Goal: Task Accomplishment & Management: Use online tool/utility

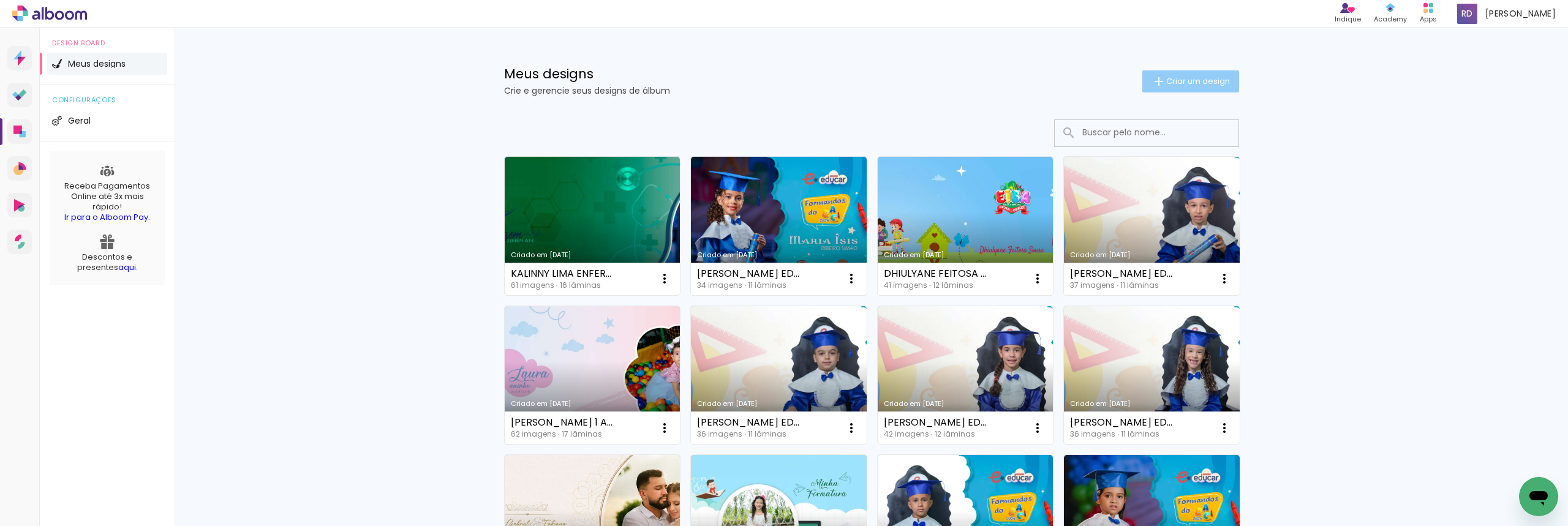
click at [1191, 78] on span "Criar um design" at bounding box center [1198, 81] width 64 height 8
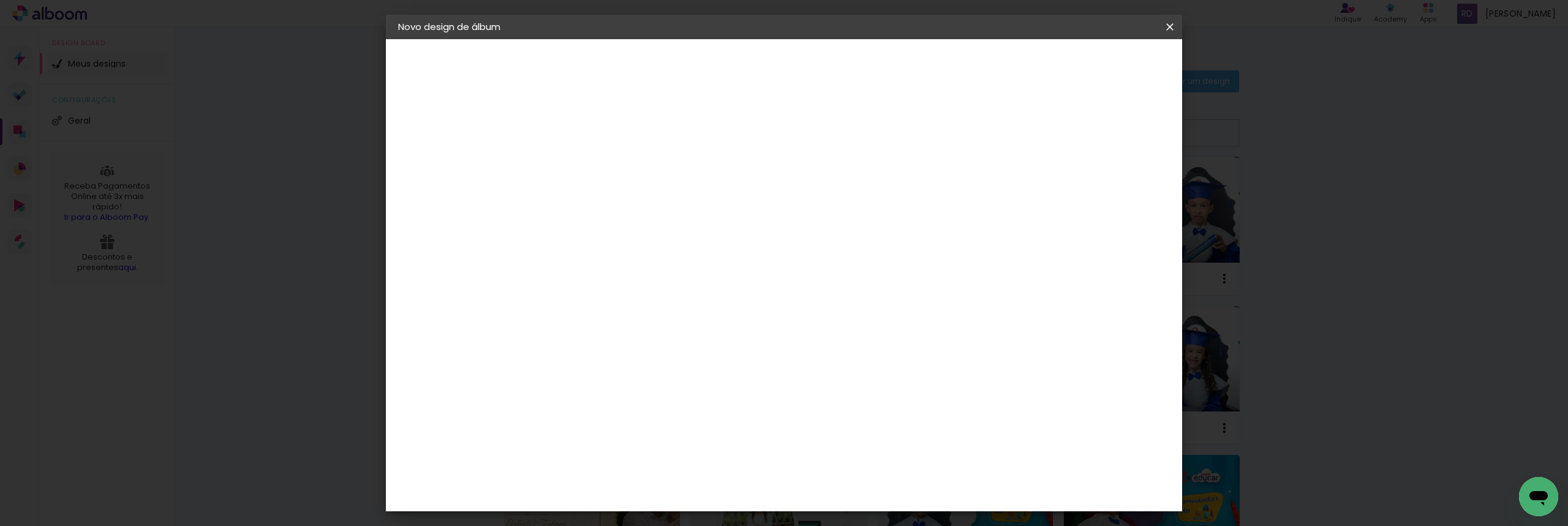
click at [598, 163] on input at bounding box center [598, 164] width 0 height 19
type input "r"
type input "[PERSON_NAME] ADM UB 2025 25X30"
type paper-input "[PERSON_NAME] ADM UB 2025 25X30"
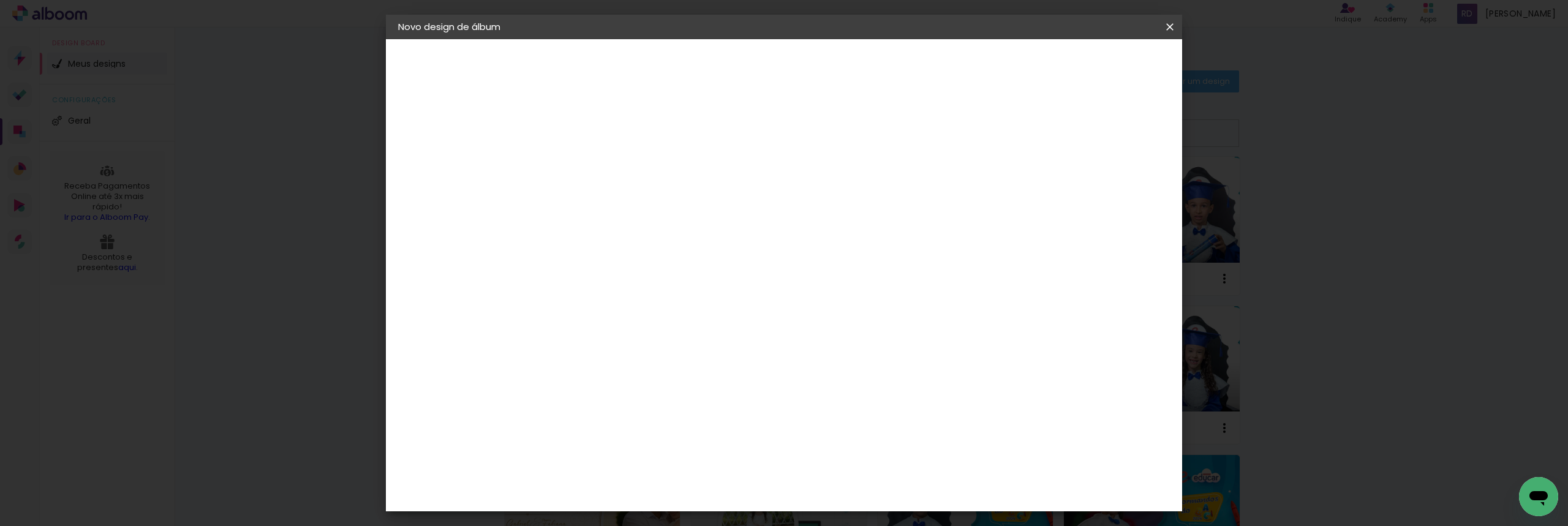
click at [0, 0] on slot "Avançar" at bounding box center [0, 0] width 0 height 0
click at [0, 0] on slot "Tamanho Livre" at bounding box center [0, 0] width 0 height 0
click at [0, 0] on slot "Avançar" at bounding box center [0, 0] width 0 height 0
click at [569, 347] on input "30" at bounding box center [560, 348] width 32 height 18
drag, startPoint x: 574, startPoint y: 346, endPoint x: 557, endPoint y: 346, distance: 17.0
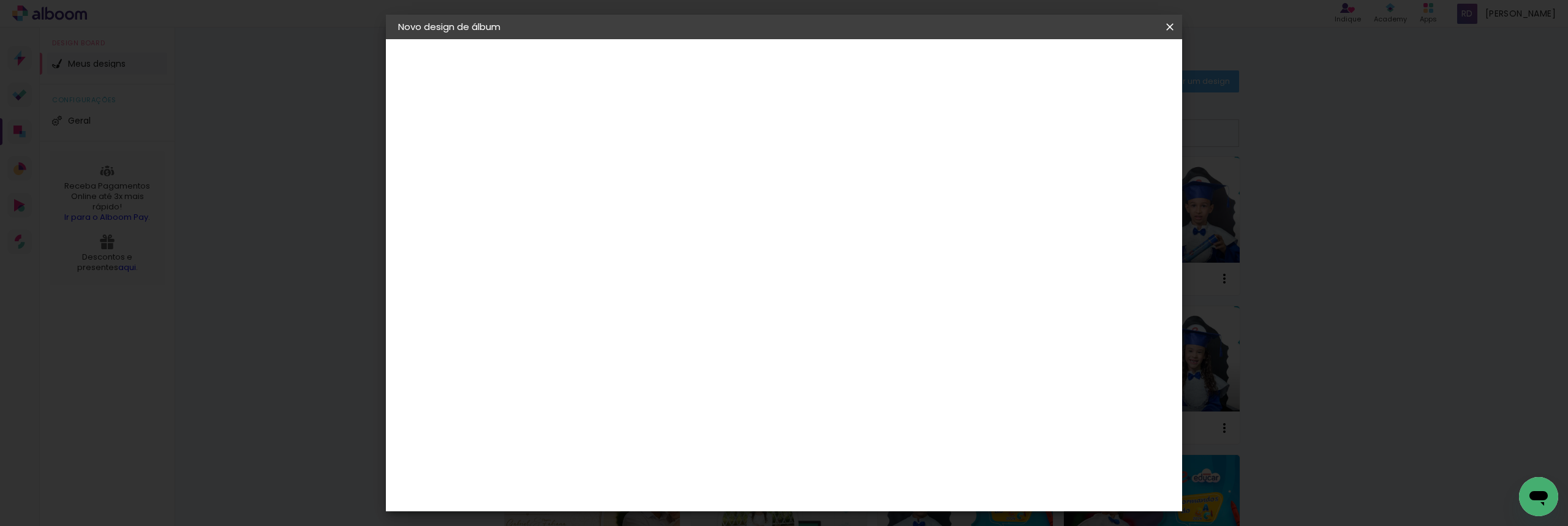
click at [557, 346] on div "30" at bounding box center [567, 348] width 47 height 18
type paper-input "30"
click at [567, 347] on input "30" at bounding box center [560, 348] width 32 height 18
click at [544, 76] on div "1. Informações Preenchendo título... RAFAEL DA SILVA ADM UB 2025 25X30 2. Espec…" at bounding box center [466, 58] width 159 height 37
drag, startPoint x: 565, startPoint y: 352, endPoint x: 552, endPoint y: 352, distance: 13.0
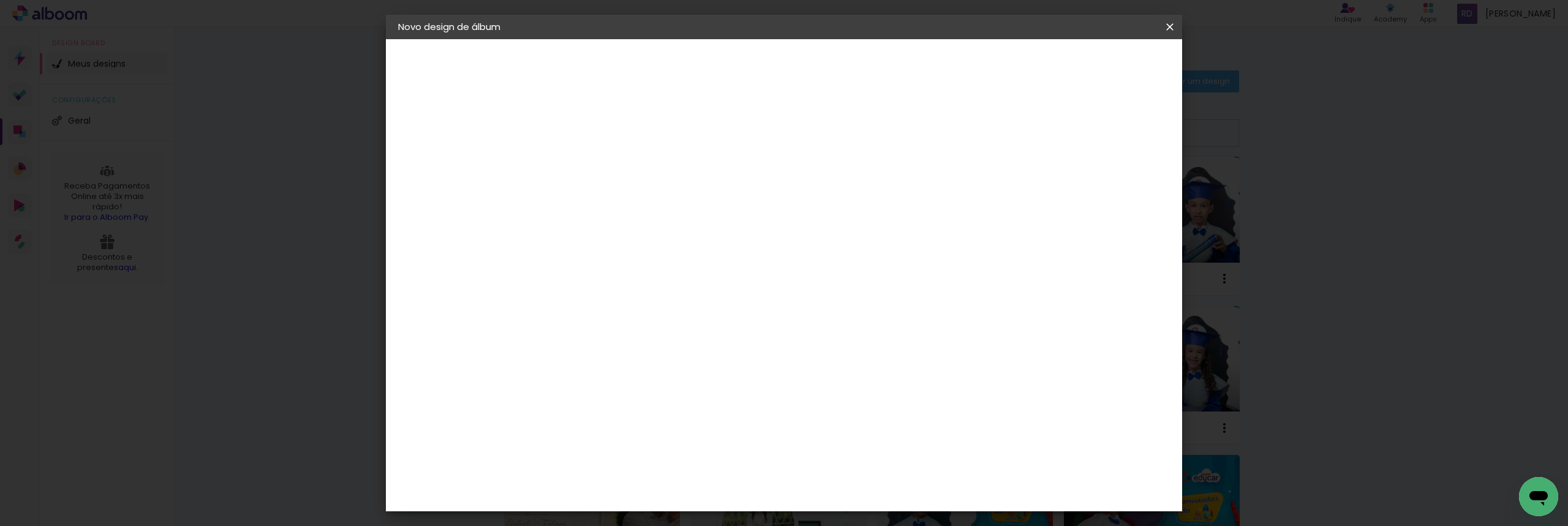
click at [552, 352] on input "30" at bounding box center [560, 348] width 32 height 18
type input "20"
type paper-input "20"
click at [569, 306] on div "20" at bounding box center [567, 308] width 47 height 18
drag, startPoint x: 574, startPoint y: 304, endPoint x: 565, endPoint y: 304, distance: 9.0
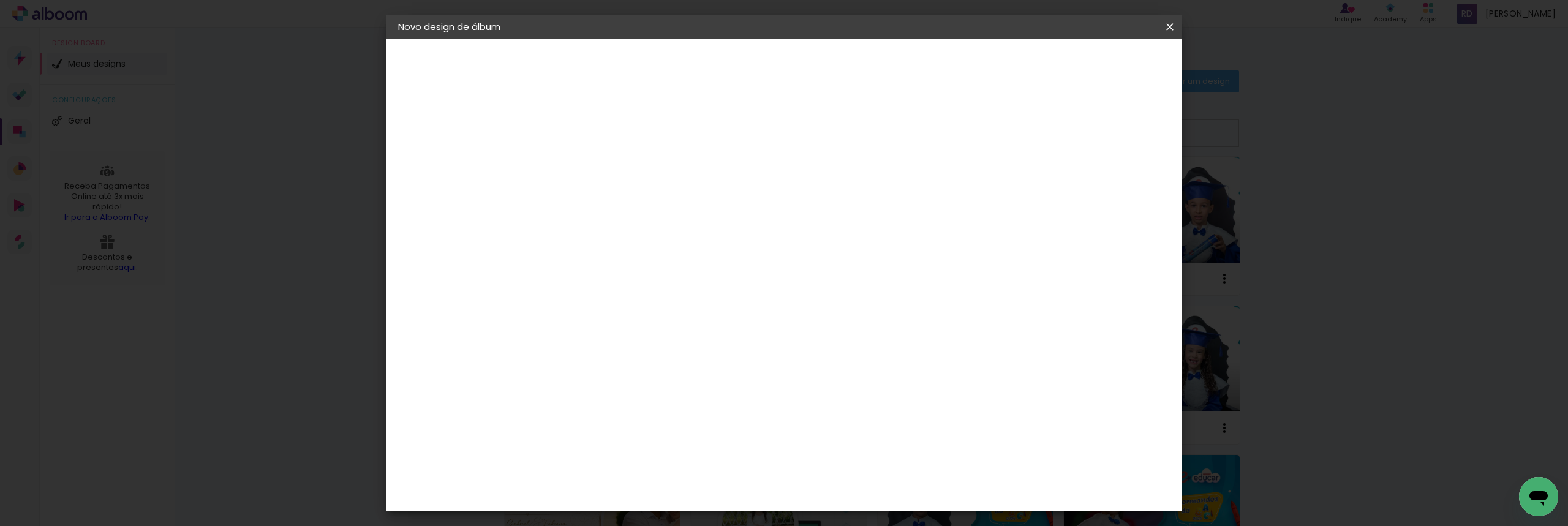
click at [565, 304] on input "20" at bounding box center [560, 308] width 32 height 18
type input "25,4"
type paper-input "25,4"
type input "1"
type paper-input "1"
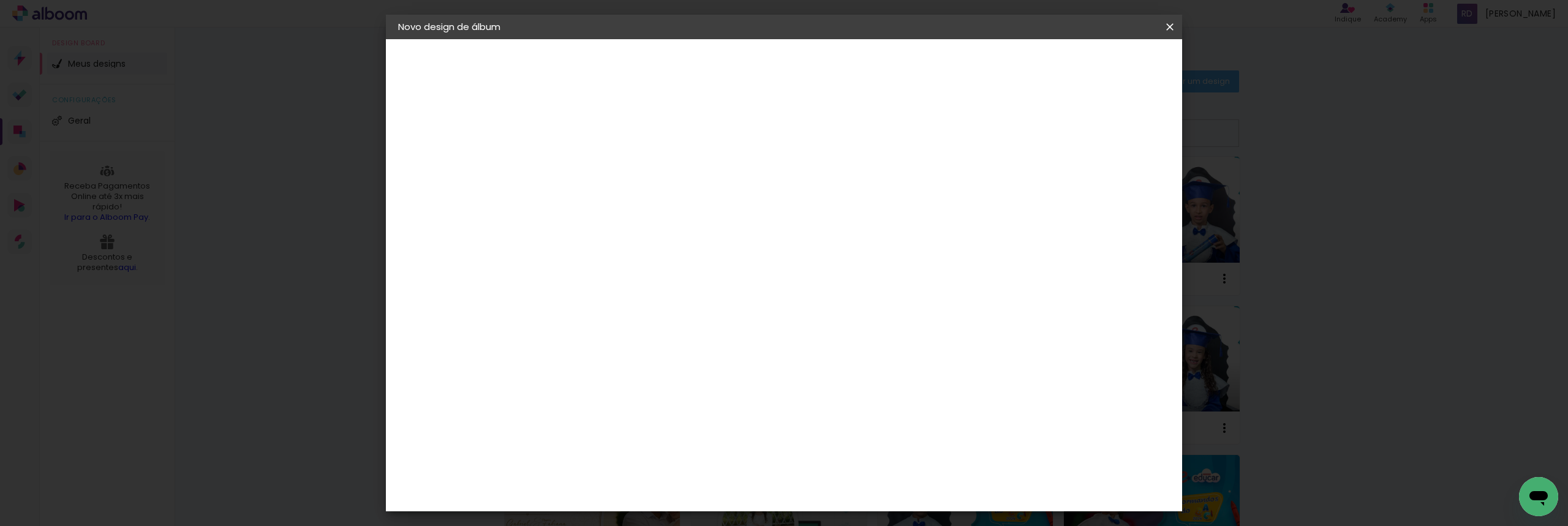
click at [605, 144] on input "1" at bounding box center [590, 141] width 42 height 16
type input "6"
type paper-input "6"
click at [1113, 180] on input "6" at bounding box center [1107, 185] width 22 height 18
type input "7"
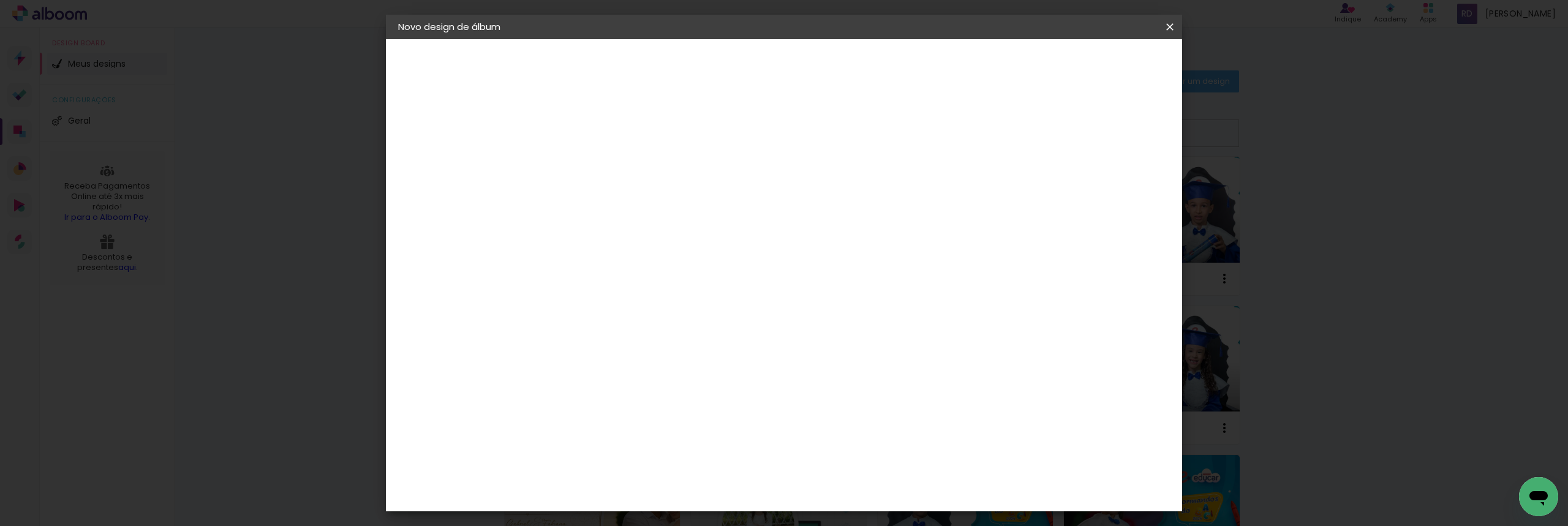
type paper-input "7"
click at [1113, 180] on input "7" at bounding box center [1104, 185] width 22 height 18
type input "8"
type paper-input "8"
click at [1112, 180] on input "8" at bounding box center [1104, 185] width 22 height 18
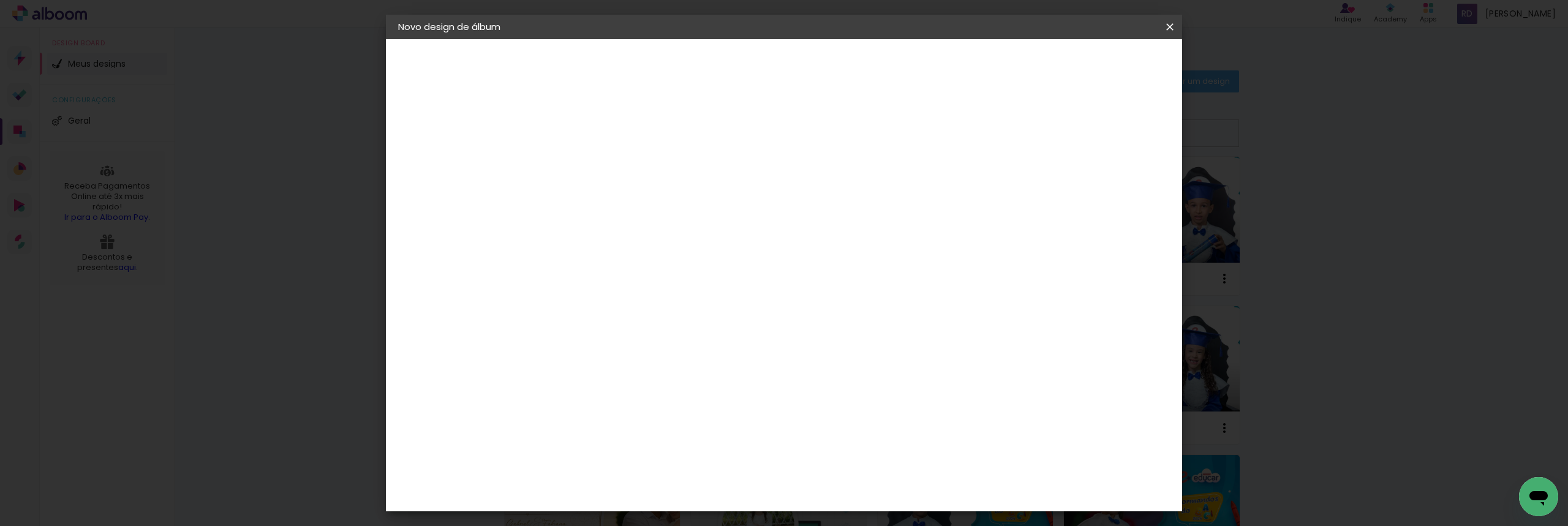
click at [1093, 64] on span "Iniciar design" at bounding box center [1065, 64] width 56 height 8
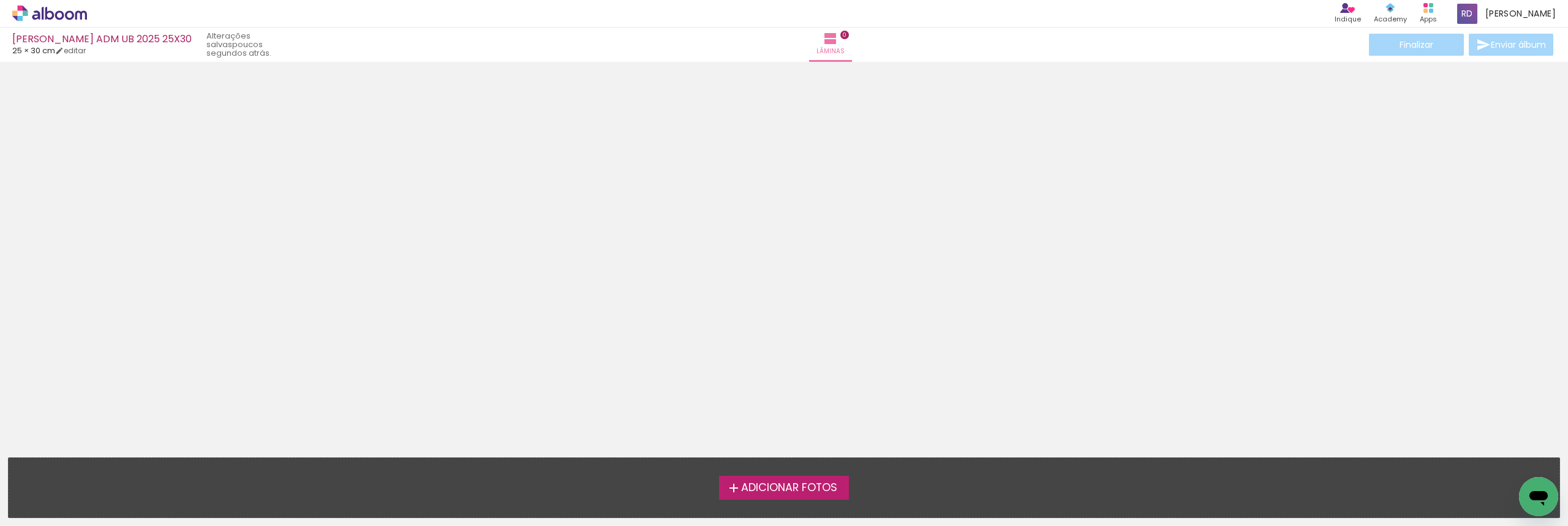
click at [772, 483] on span "Adicionar Fotos" at bounding box center [789, 489] width 96 height 11
click at [0, 0] on input "file" at bounding box center [0, 0] width 0 height 0
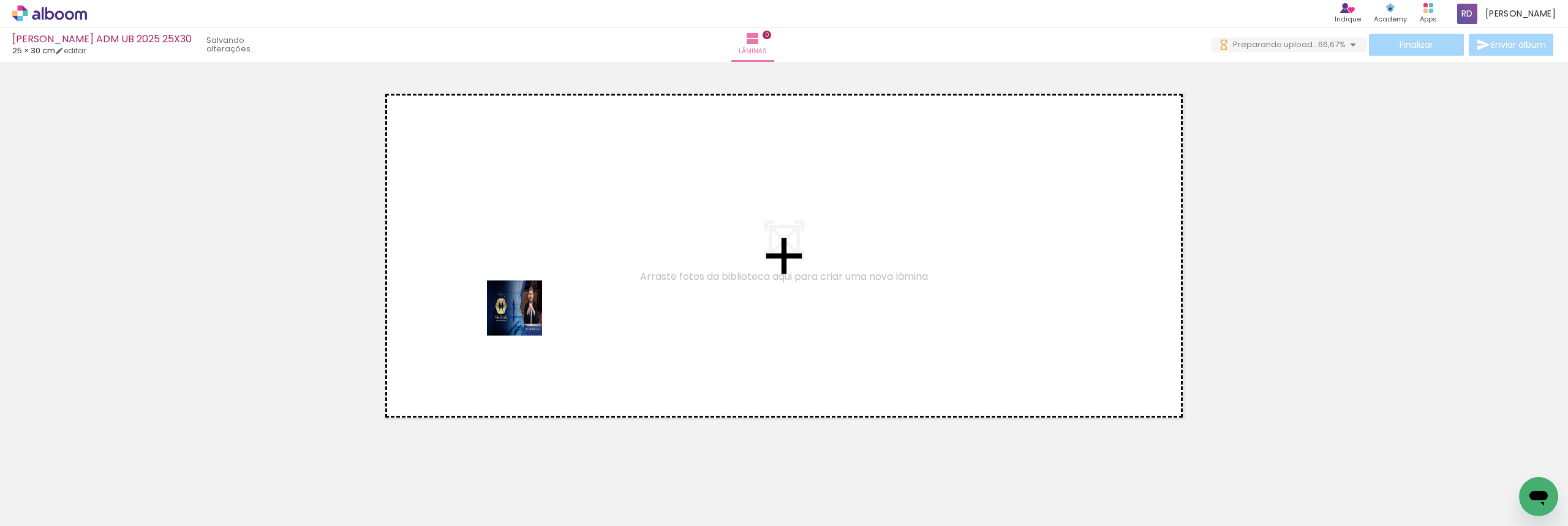
drag, startPoint x: 239, startPoint y: 438, endPoint x: 616, endPoint y: 284, distance: 407.2
click at [616, 284] on quentale-workspace at bounding box center [784, 263] width 1568 height 526
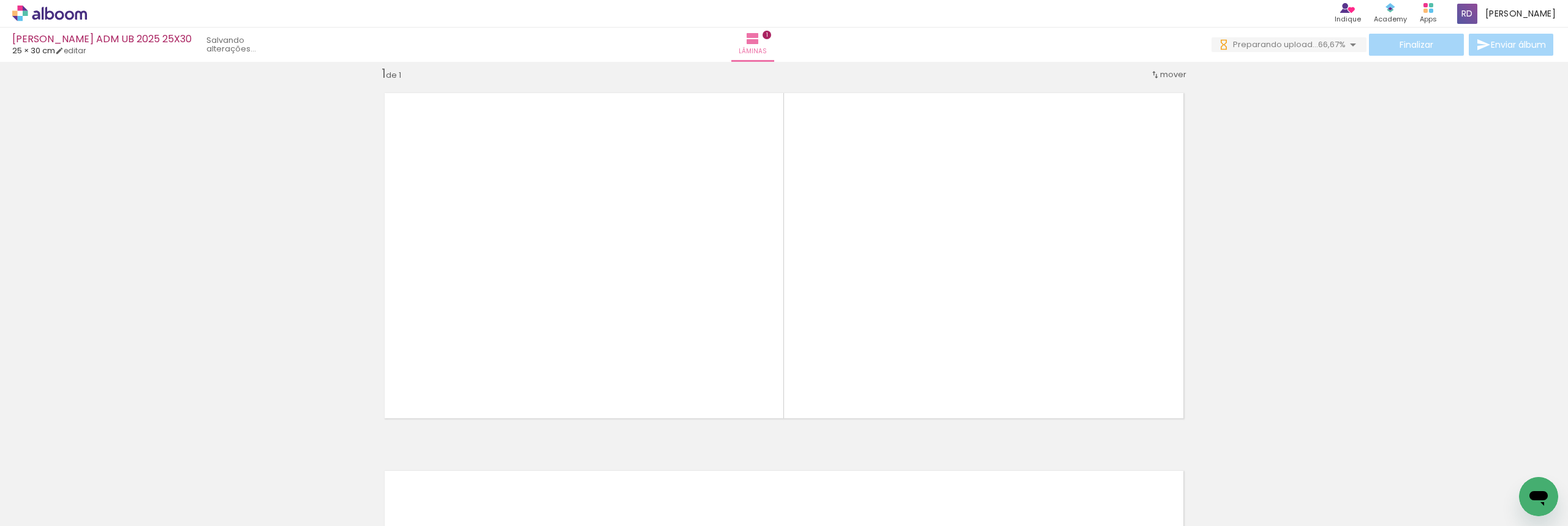
scroll to position [16, 0]
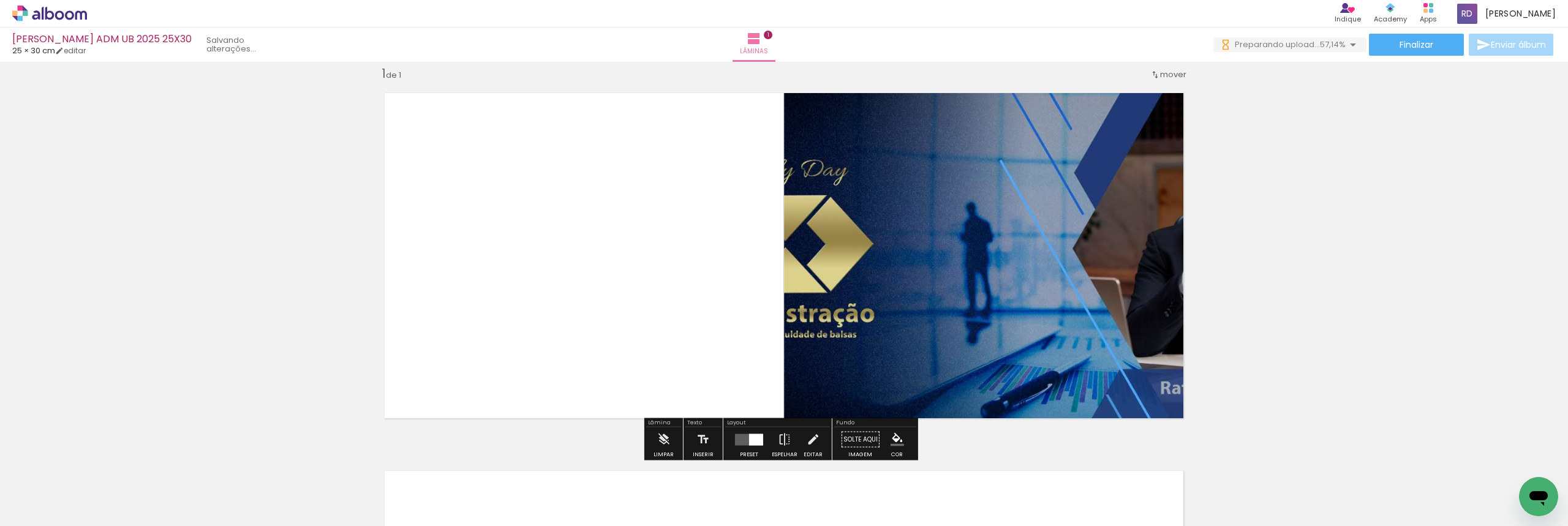
click at [756, 435] on div at bounding box center [755, 439] width 14 height 12
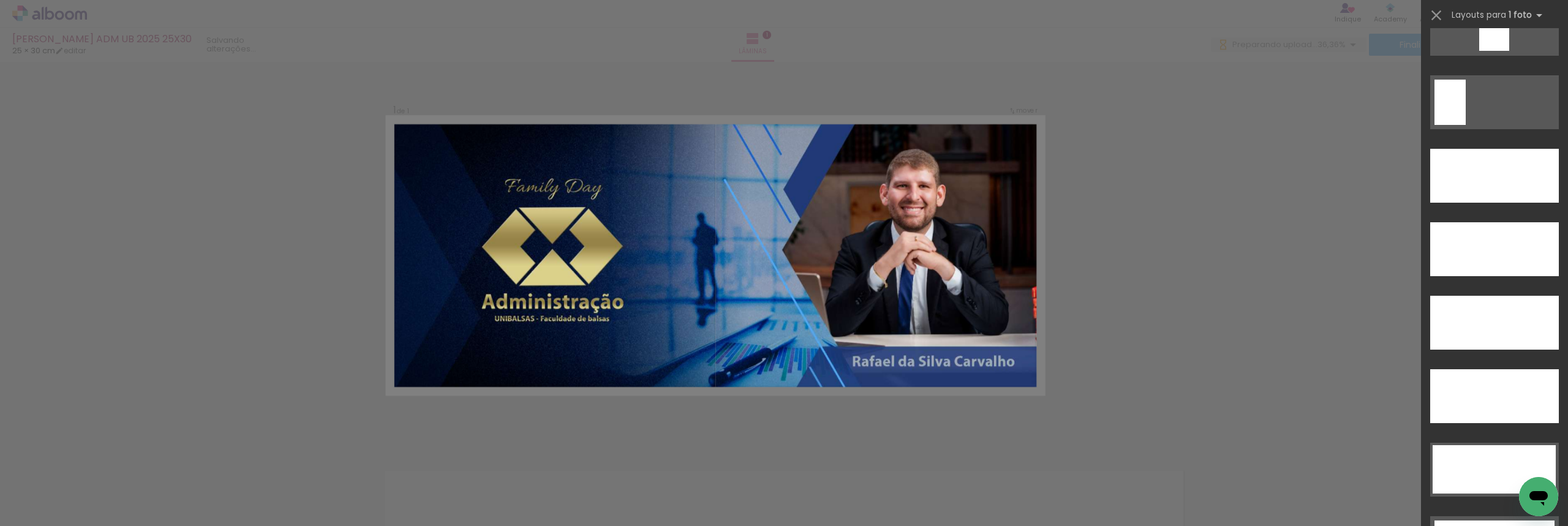
scroll to position [3431, 0]
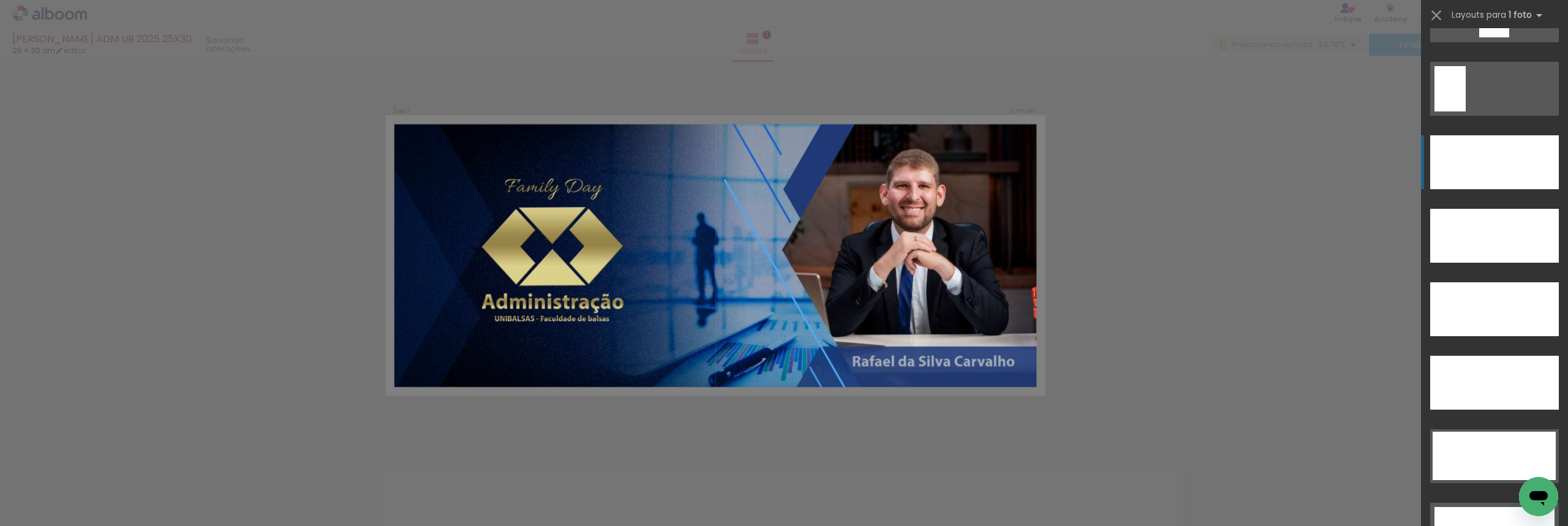
click at [1485, 160] on div at bounding box center [1494, 162] width 129 height 54
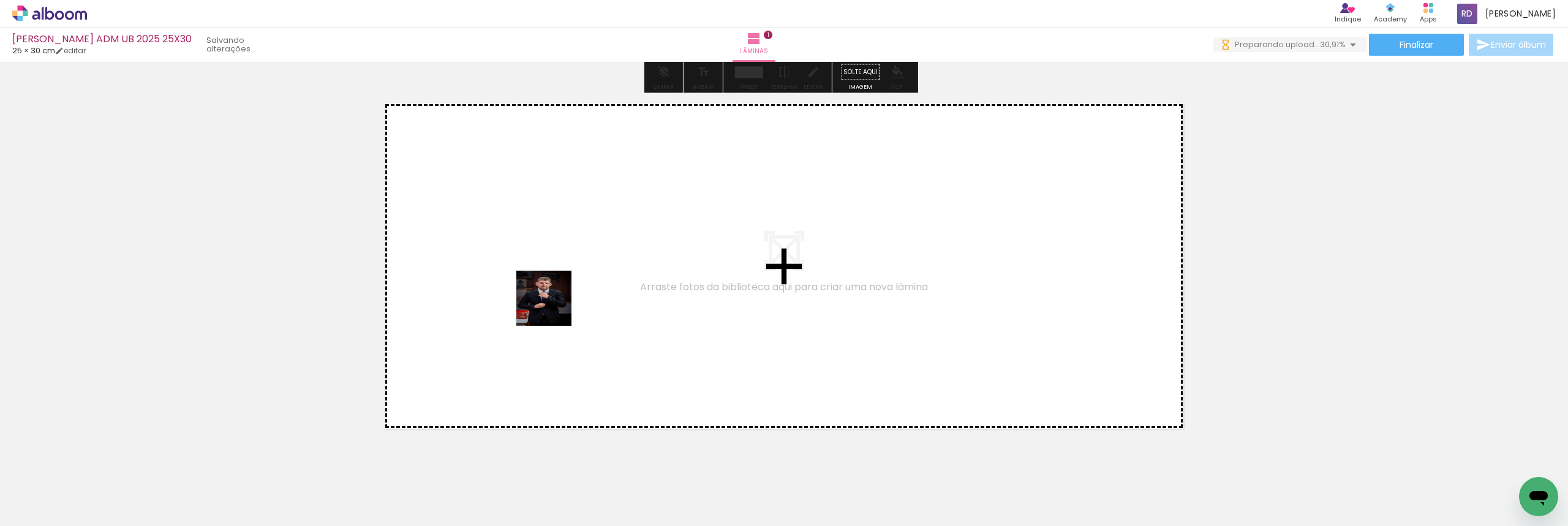
scroll to position [0, 0]
drag, startPoint x: 200, startPoint y: 493, endPoint x: 550, endPoint y: 310, distance: 395.0
click at [550, 310] on quentale-workspace at bounding box center [784, 263] width 1568 height 526
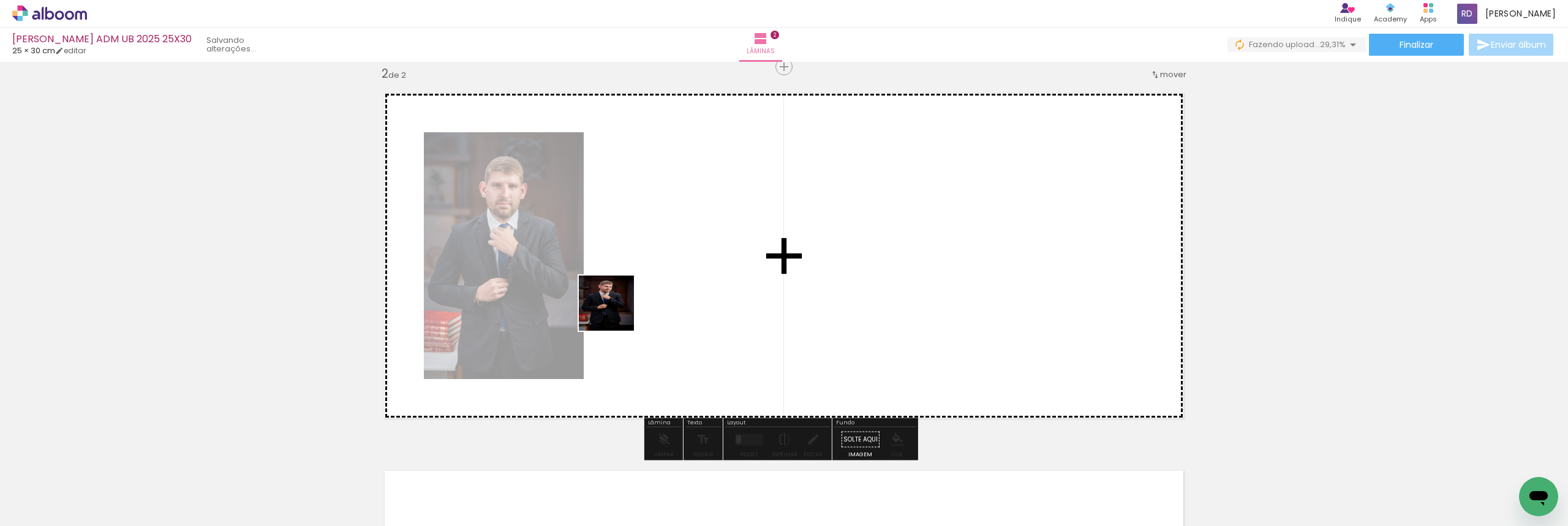
drag, startPoint x: 272, startPoint y: 487, endPoint x: 619, endPoint y: 310, distance: 389.5
click at [619, 310] on quentale-workspace at bounding box center [784, 263] width 1568 height 526
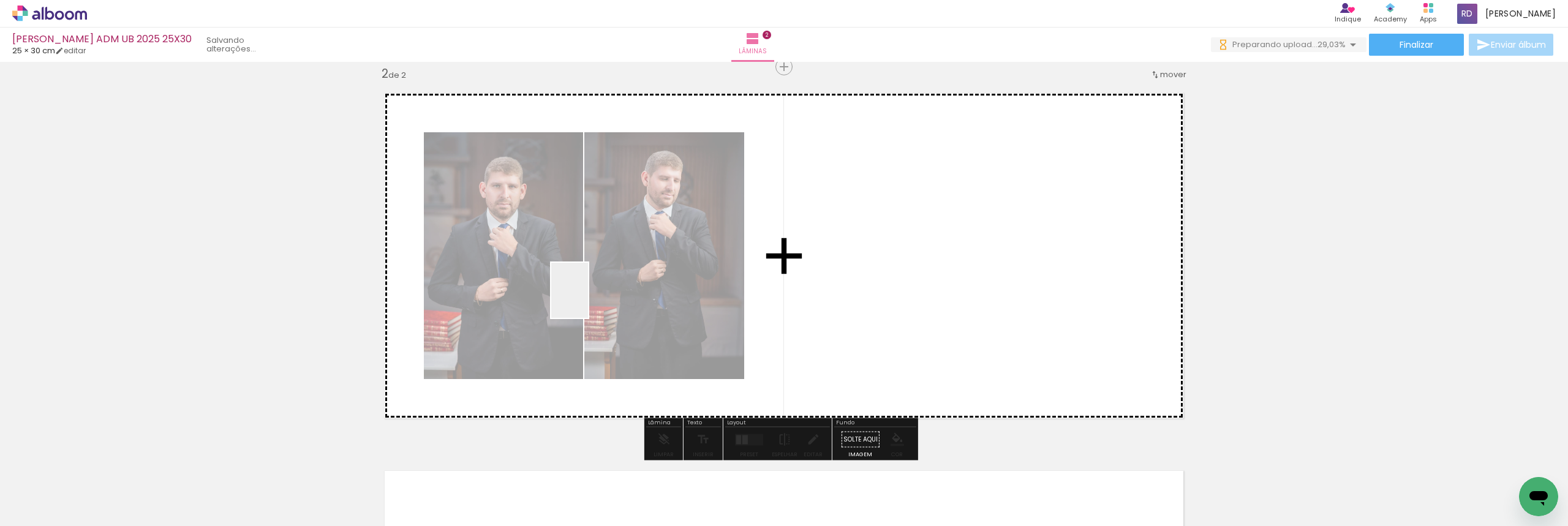
drag, startPoint x: 338, startPoint y: 479, endPoint x: 588, endPoint y: 300, distance: 307.5
click at [588, 300] on quentale-workspace at bounding box center [784, 263] width 1568 height 526
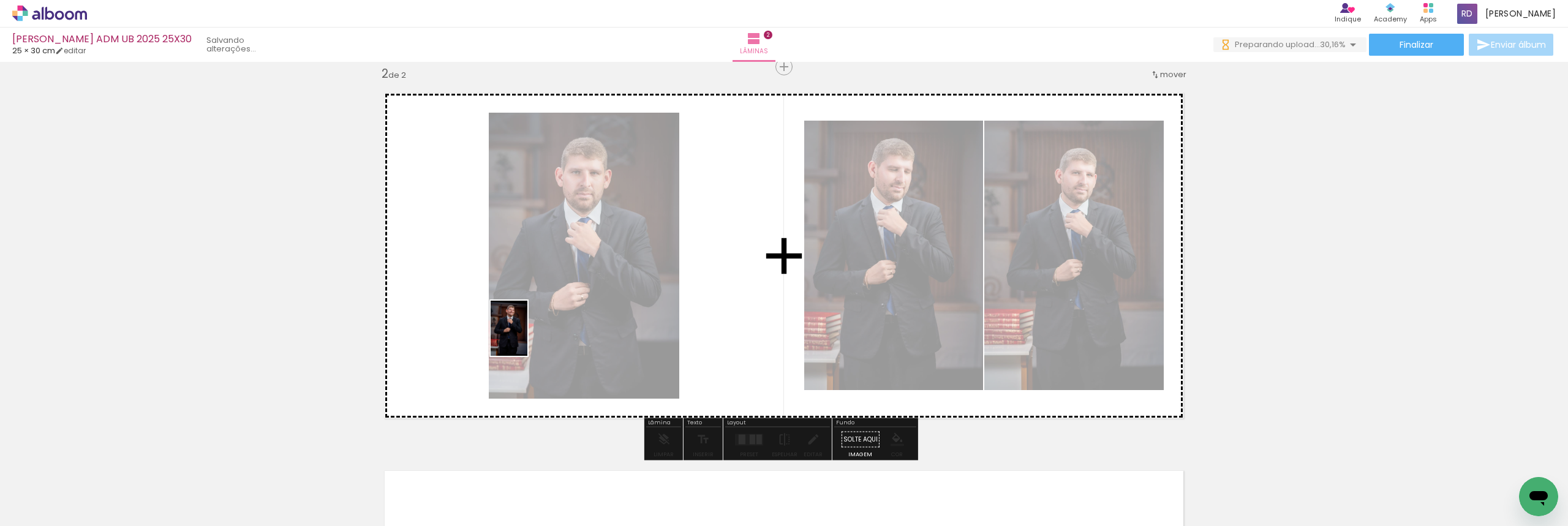
drag, startPoint x: 400, startPoint y: 489, endPoint x: 528, endPoint y: 338, distance: 198.0
click at [528, 338] on quentale-workspace at bounding box center [784, 263] width 1568 height 526
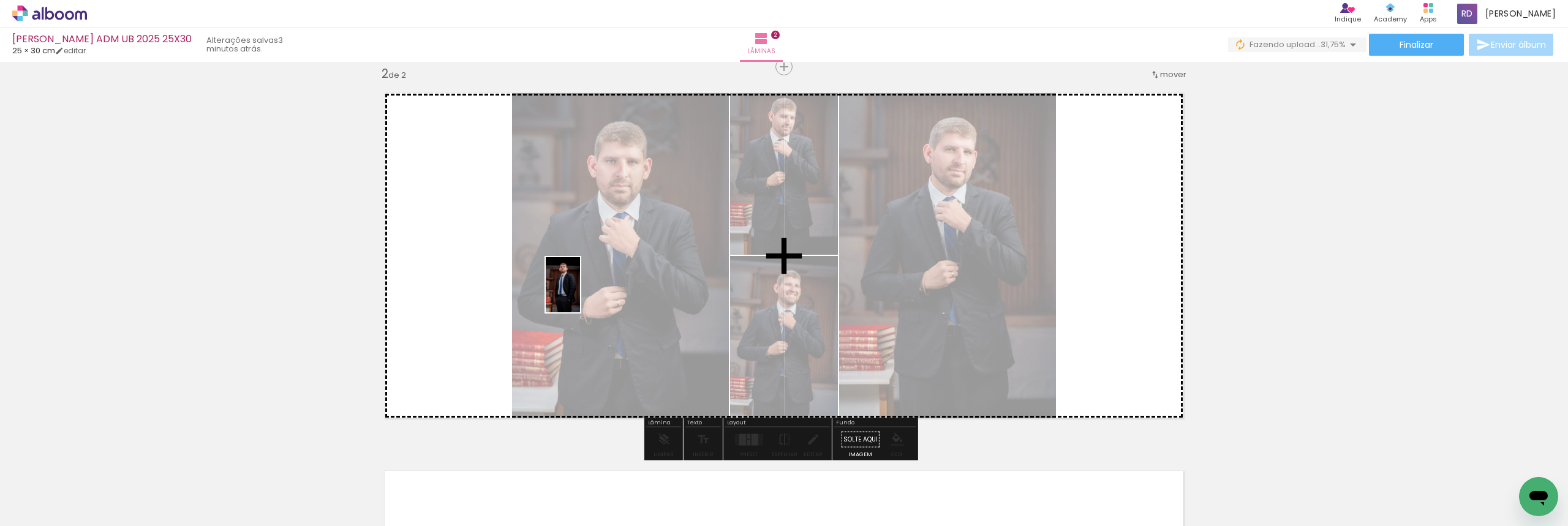
drag, startPoint x: 469, startPoint y: 488, endPoint x: 585, endPoint y: 289, distance: 230.3
click at [585, 289] on quentale-workspace at bounding box center [784, 263] width 1568 height 526
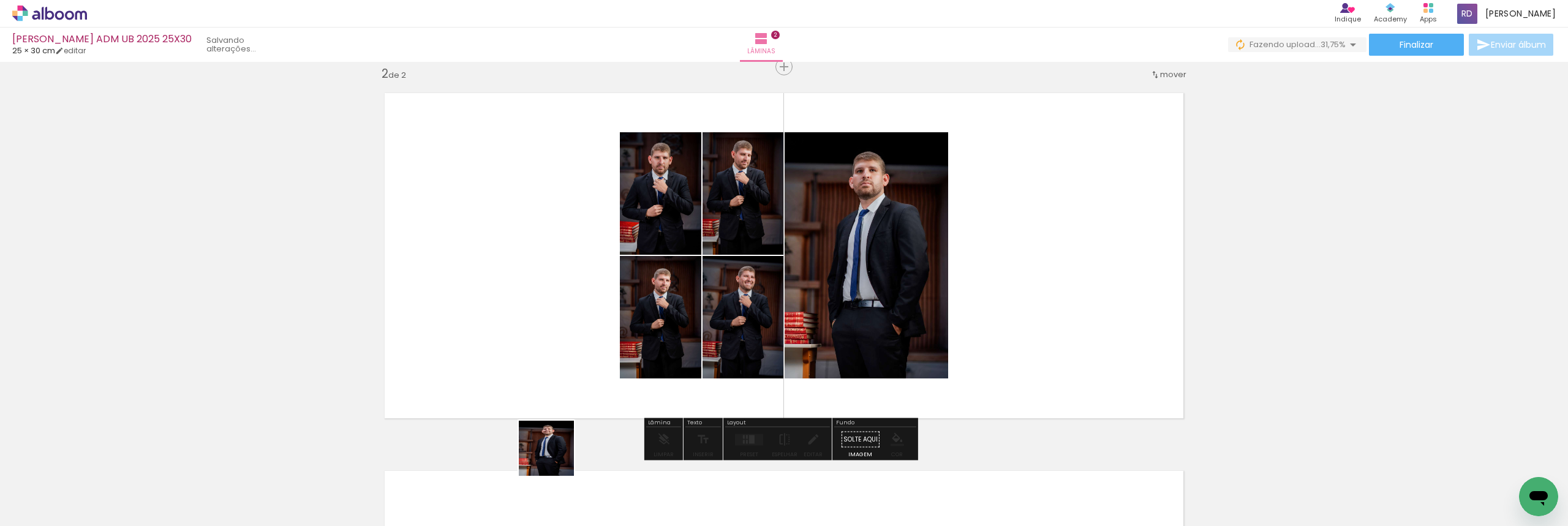
drag, startPoint x: 543, startPoint y: 491, endPoint x: 573, endPoint y: 322, distance: 171.6
click at [572, 324] on quentale-workspace at bounding box center [784, 263] width 1568 height 526
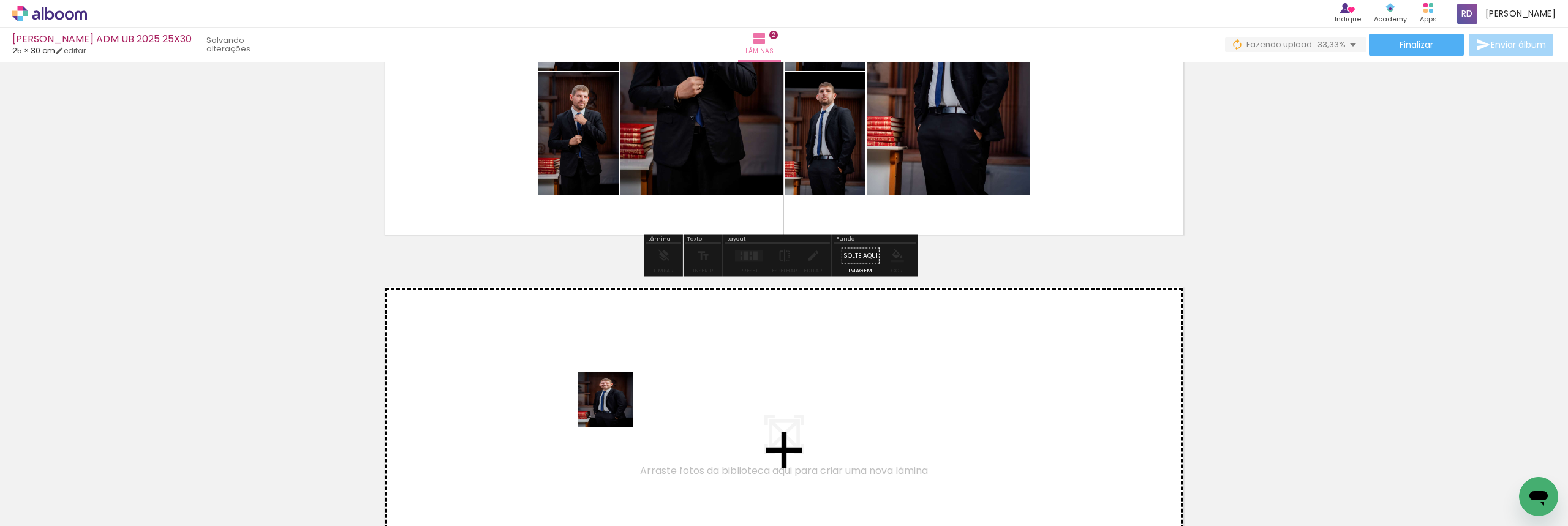
drag, startPoint x: 614, startPoint y: 466, endPoint x: 635, endPoint y: 455, distance: 23.7
click at [615, 405] on quentale-workspace at bounding box center [784, 263] width 1568 height 526
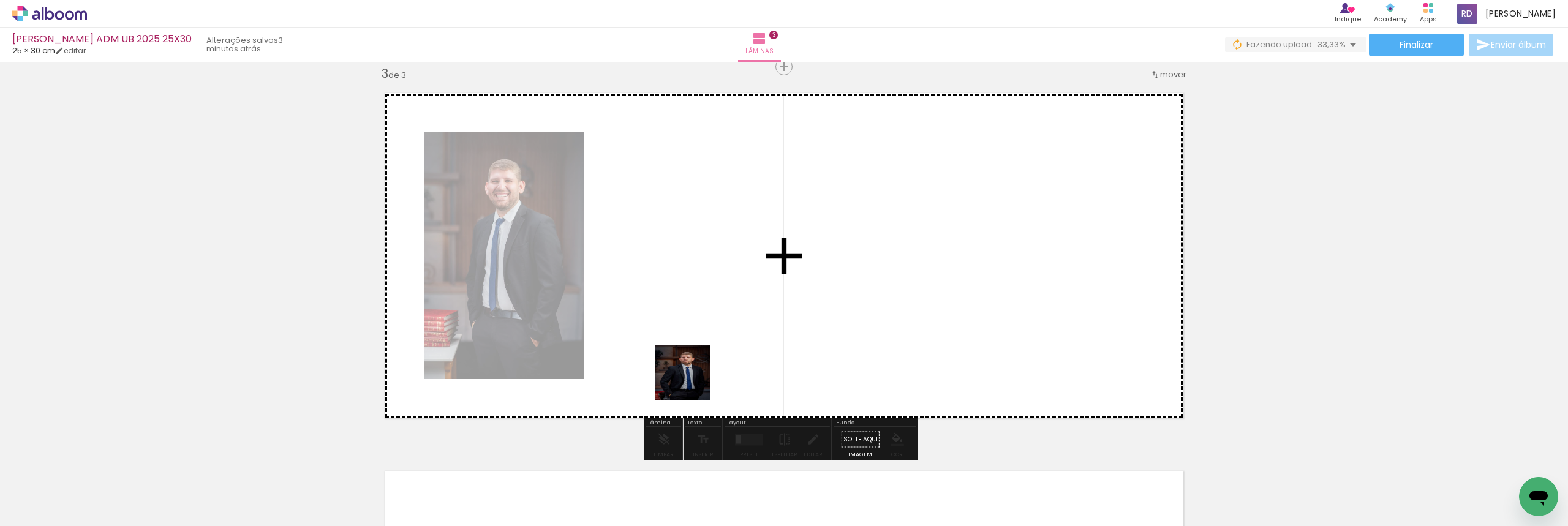
drag, startPoint x: 682, startPoint y: 464, endPoint x: 698, endPoint y: 289, distance: 175.7
click at [698, 289] on quentale-workspace at bounding box center [784, 263] width 1568 height 526
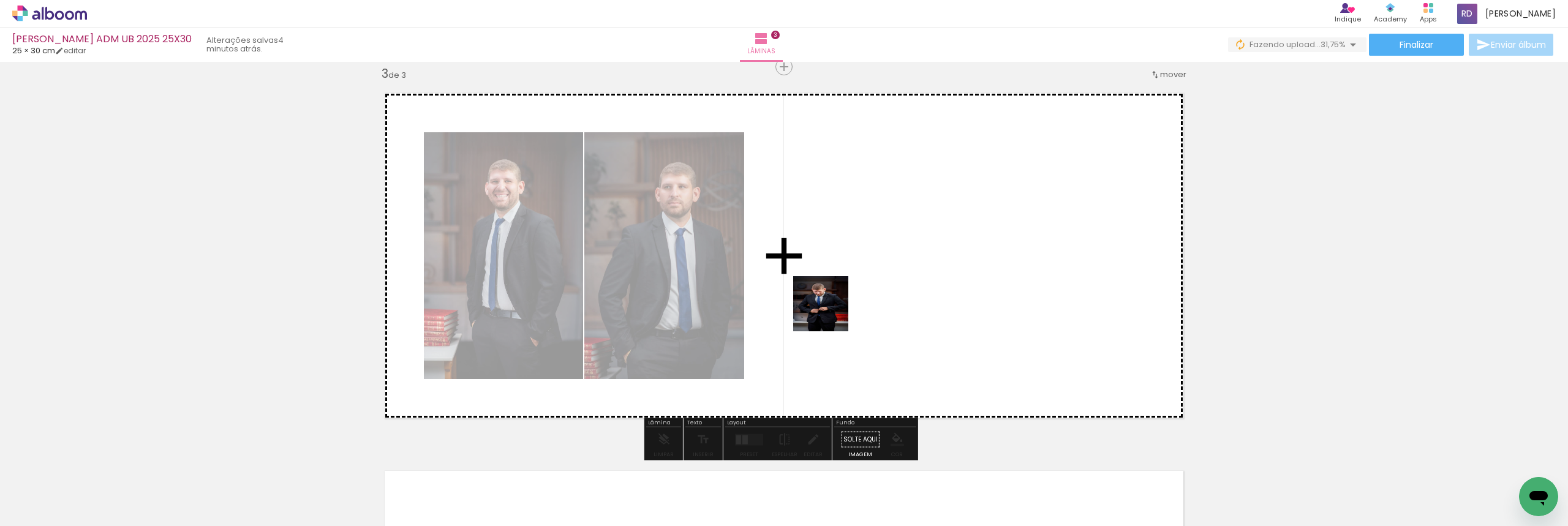
drag, startPoint x: 749, startPoint y: 480, endPoint x: 826, endPoint y: 458, distance: 80.1
click at [832, 310] on quentale-workspace at bounding box center [784, 263] width 1568 height 526
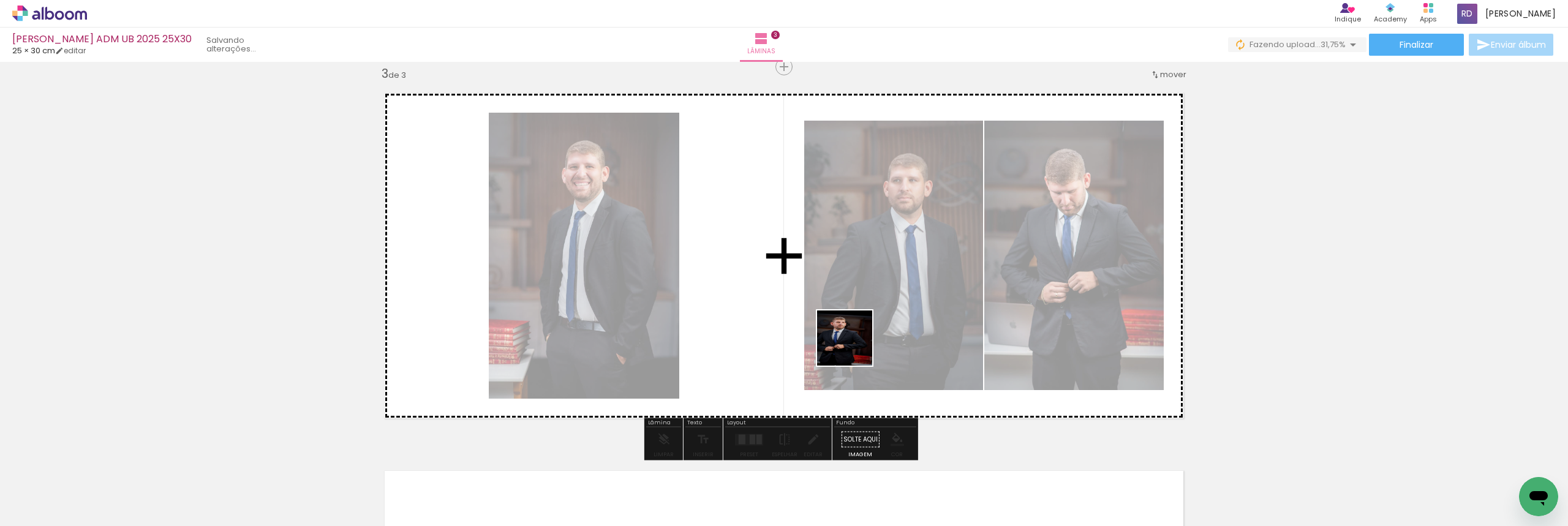
drag, startPoint x: 816, startPoint y: 485, endPoint x: 869, endPoint y: 426, distance: 79.3
click at [868, 303] on quentale-workspace at bounding box center [784, 263] width 1568 height 526
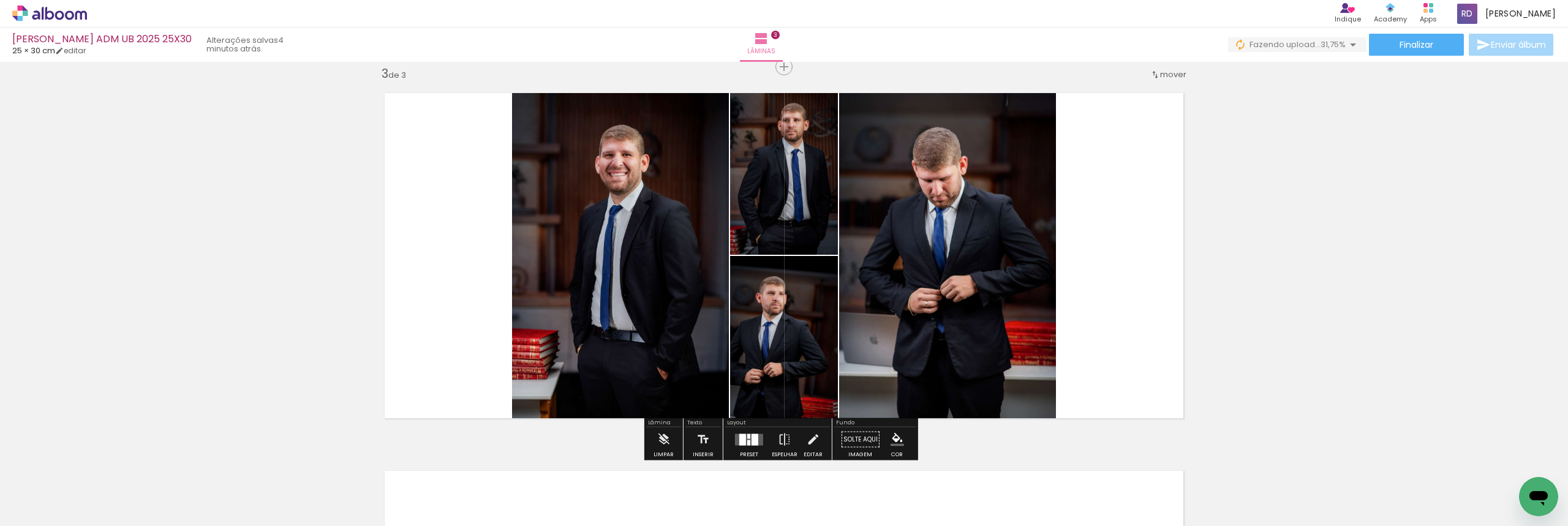
drag, startPoint x: 885, startPoint y: 489, endPoint x: 963, endPoint y: 307, distance: 198.0
click at [968, 323] on quentale-workspace at bounding box center [784, 263] width 1568 height 526
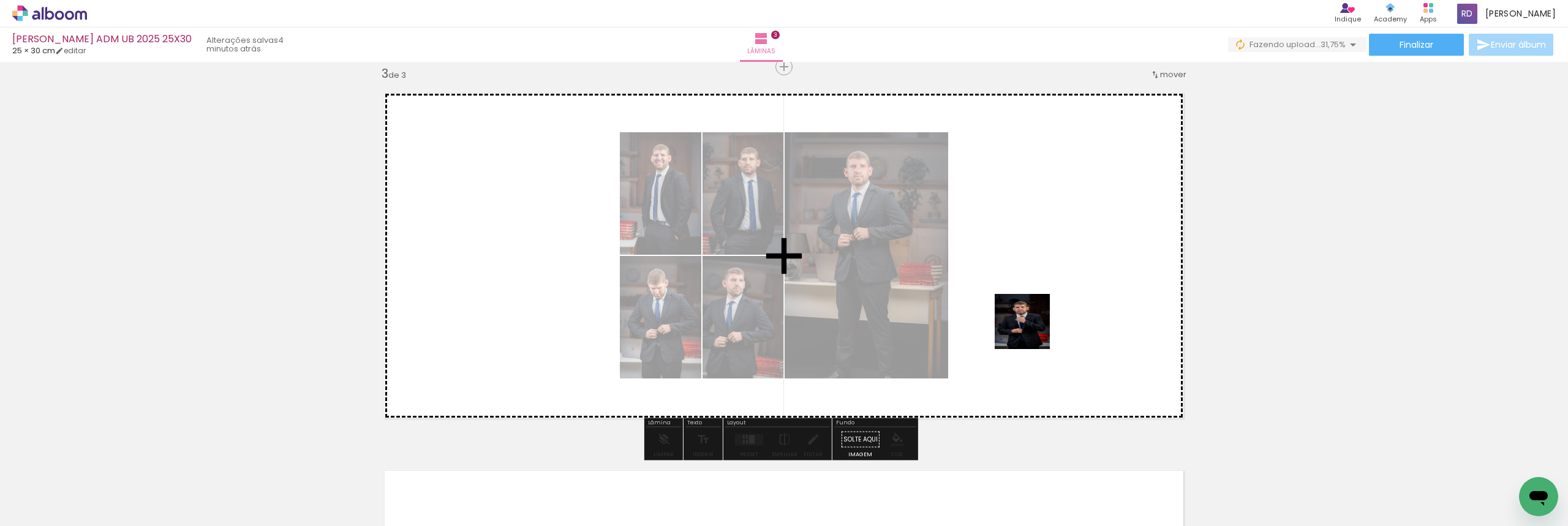
drag, startPoint x: 941, startPoint y: 485, endPoint x: 1037, endPoint y: 327, distance: 184.9
click at [1037, 327] on quentale-workspace at bounding box center [784, 263] width 1568 height 526
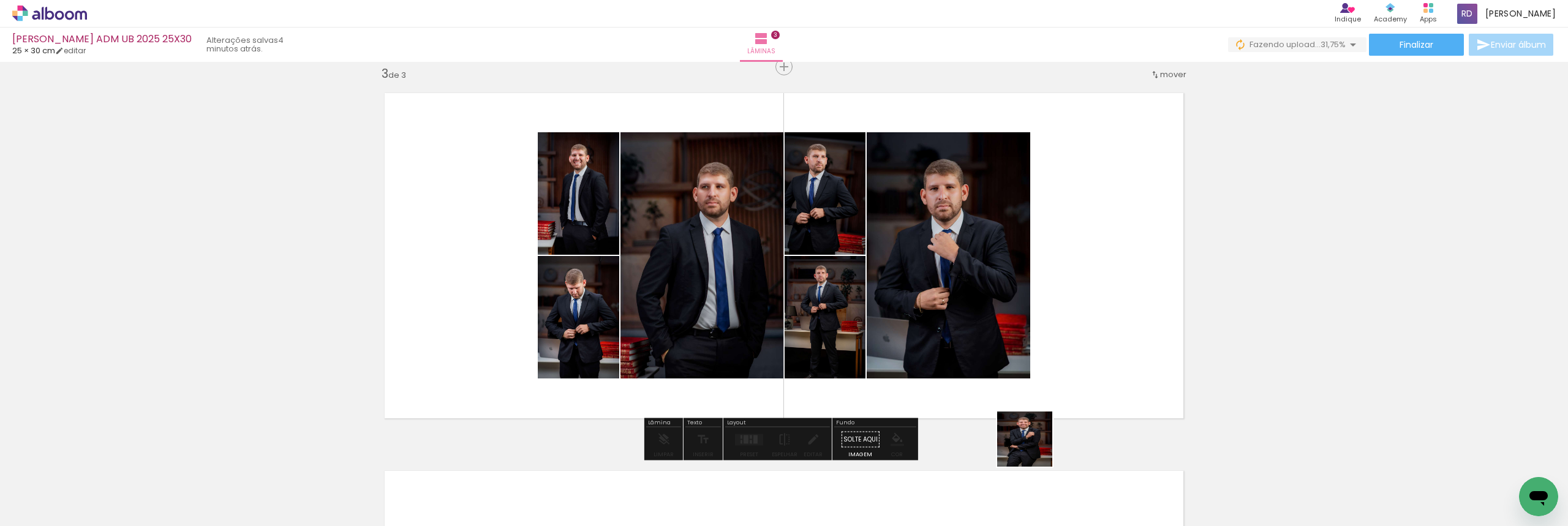
drag, startPoint x: 1020, startPoint y: 485, endPoint x: 1120, endPoint y: 265, distance: 241.7
click at [1120, 265] on quentale-workspace at bounding box center [784, 263] width 1568 height 526
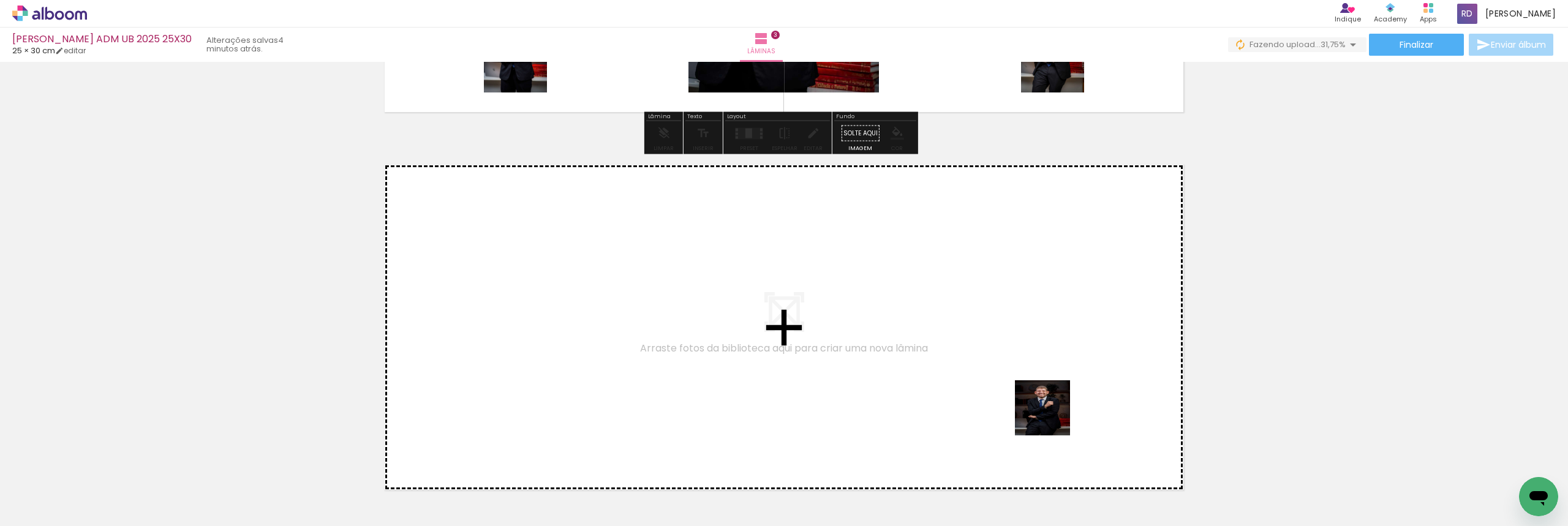
drag, startPoint x: 1081, startPoint y: 467, endPoint x: 990, endPoint y: 322, distance: 171.2
click at [990, 322] on quentale-workspace at bounding box center [784, 263] width 1568 height 526
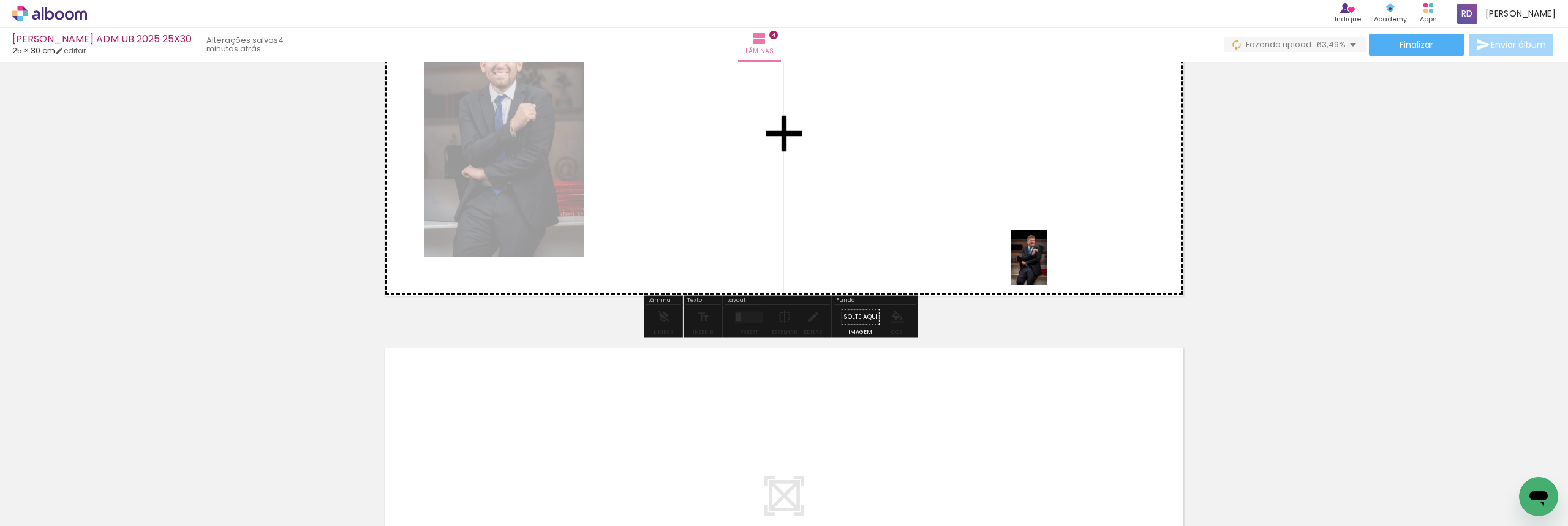
drag, startPoint x: 1160, startPoint y: 492, endPoint x: 1048, endPoint y: 267, distance: 251.3
click at [1048, 267] on quentale-workspace at bounding box center [784, 263] width 1568 height 526
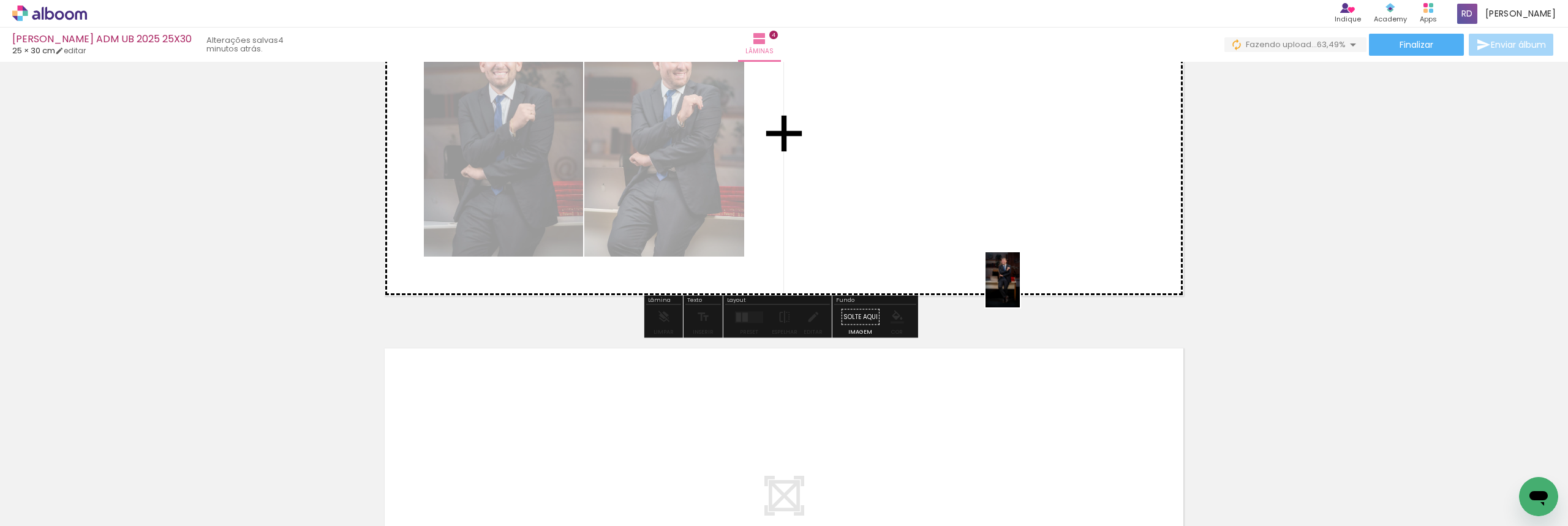
drag, startPoint x: 1227, startPoint y: 492, endPoint x: 935, endPoint y: 227, distance: 394.3
click at [935, 229] on quentale-workspace at bounding box center [784, 263] width 1568 height 526
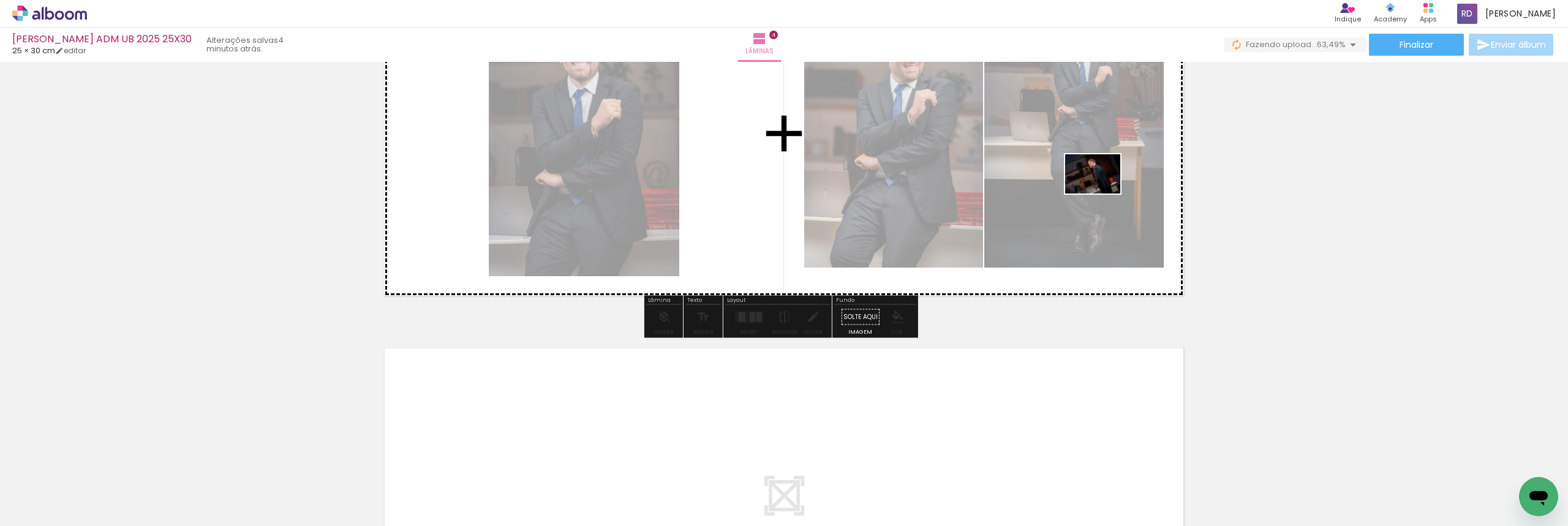
drag, startPoint x: 1304, startPoint y: 487, endPoint x: 1102, endPoint y: 191, distance: 358.4
click at [1102, 191] on quentale-workspace at bounding box center [784, 263] width 1568 height 526
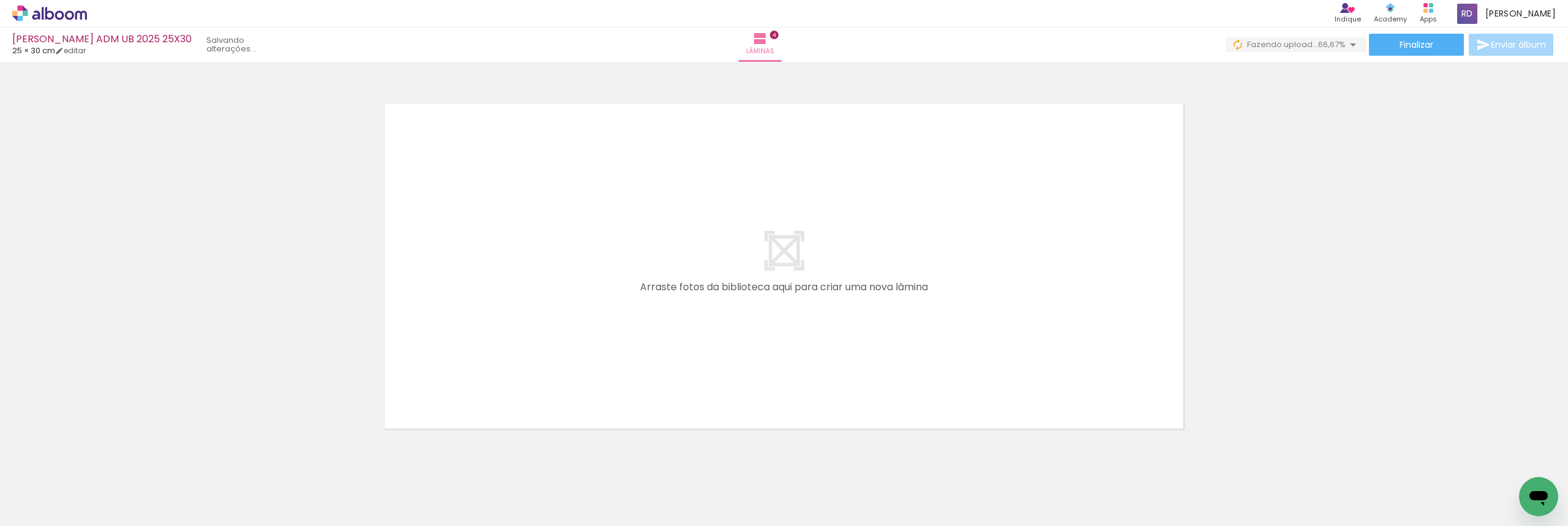
scroll to position [0, 784]
drag, startPoint x: 585, startPoint y: 496, endPoint x: 634, endPoint y: 483, distance: 50.7
click at [586, 384] on quentale-workspace at bounding box center [784, 263] width 1568 height 526
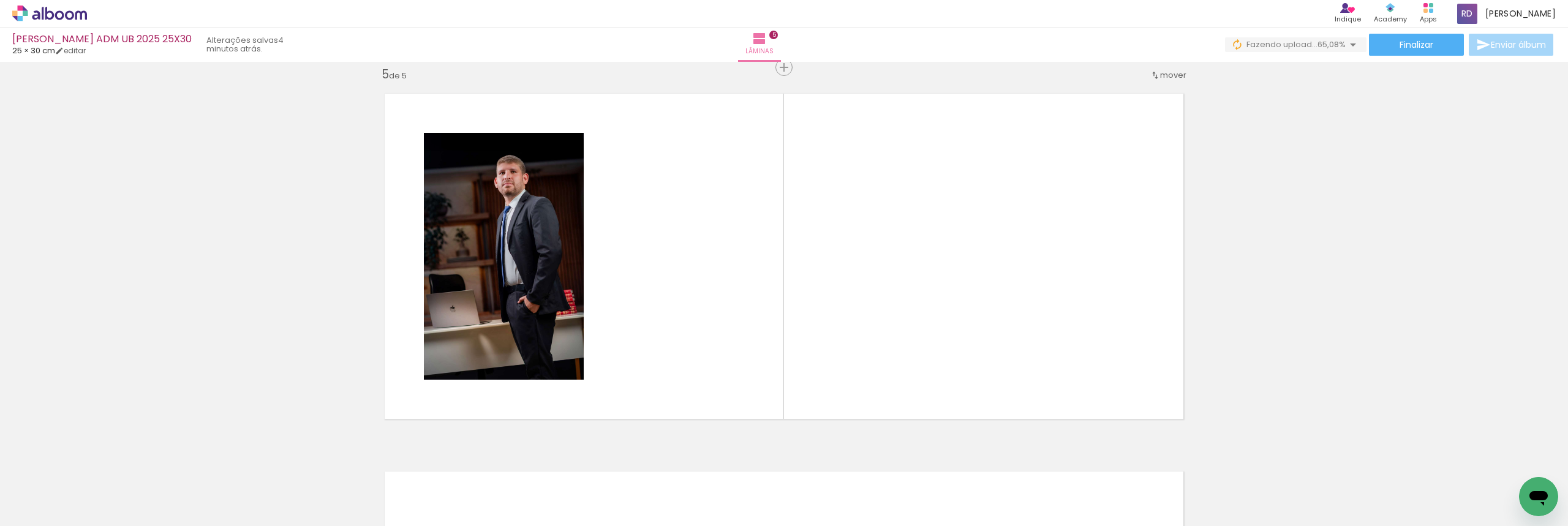
scroll to position [1527, 0]
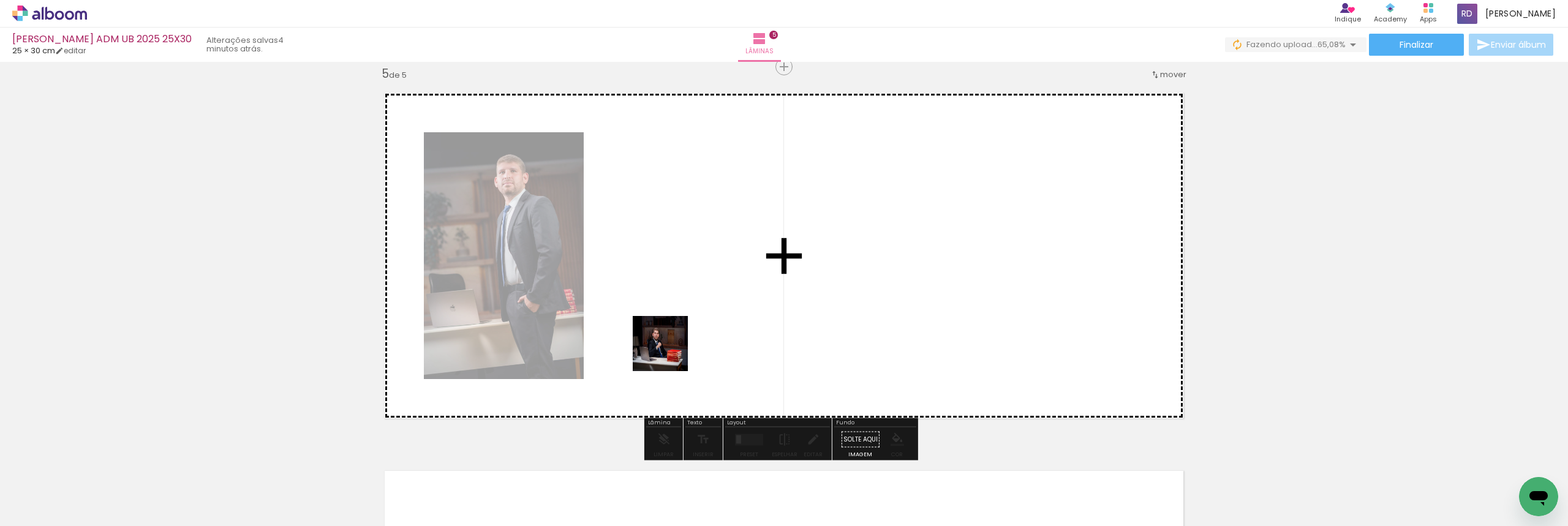
drag, startPoint x: 655, startPoint y: 491, endPoint x: 676, endPoint y: 311, distance: 181.2
click at [676, 311] on quentale-workspace at bounding box center [784, 263] width 1568 height 526
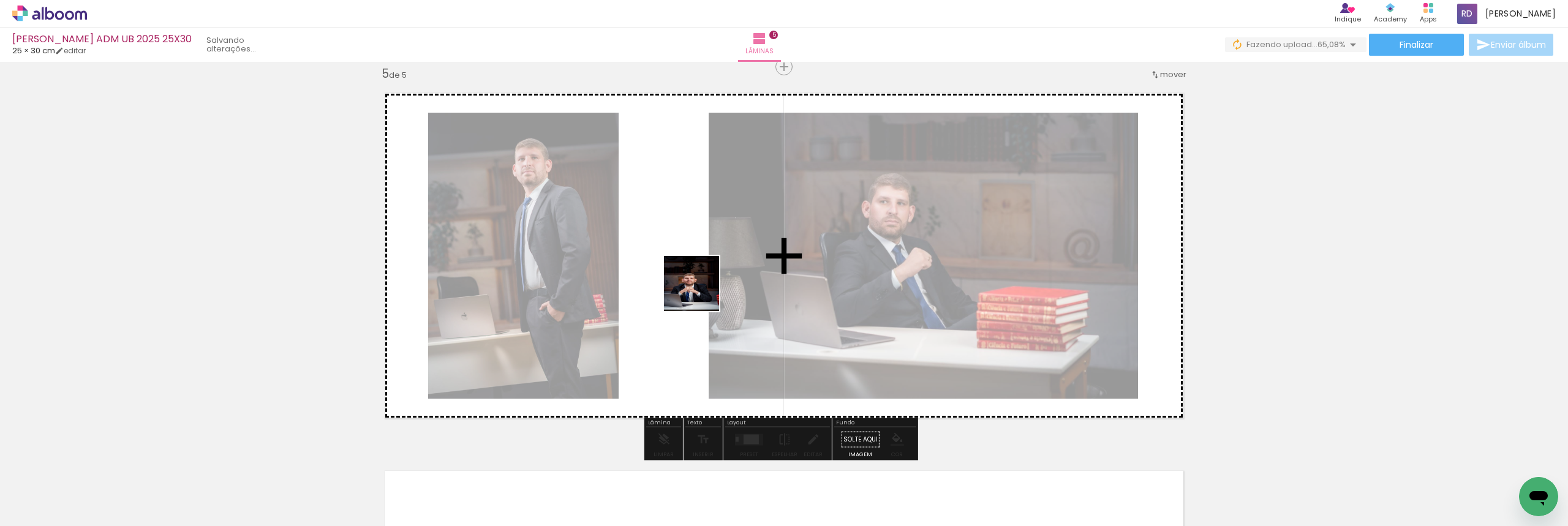
drag, startPoint x: 788, startPoint y: 490, endPoint x: 731, endPoint y: 434, distance: 79.9
click at [700, 291] on quentale-workspace at bounding box center [784, 263] width 1568 height 526
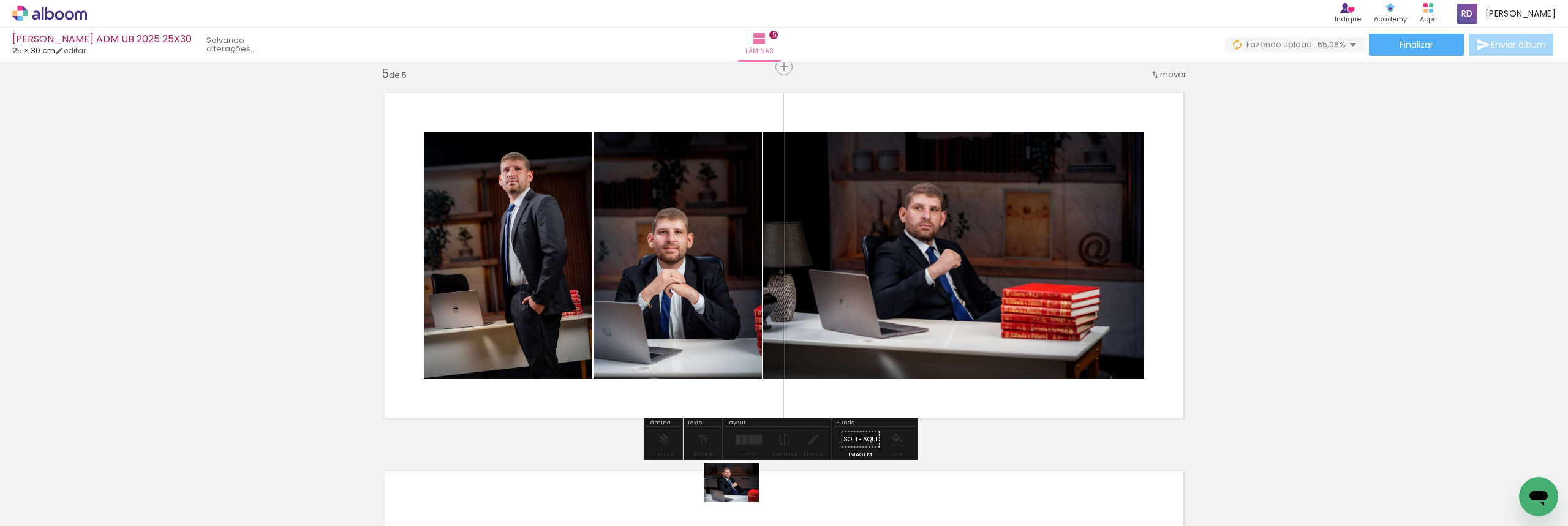
drag, startPoint x: 720, startPoint y: 498, endPoint x: 741, endPoint y: 500, distance: 21.1
click at [741, 500] on div at bounding box center [710, 485] width 60 height 44
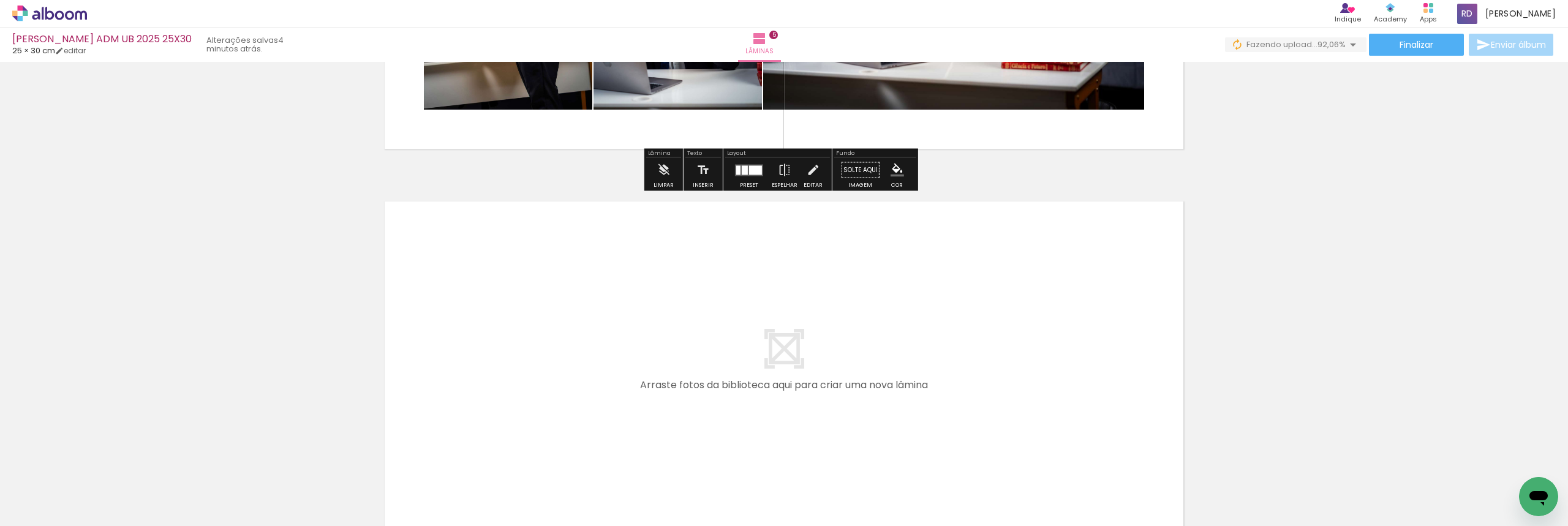
scroll to position [1834, 0]
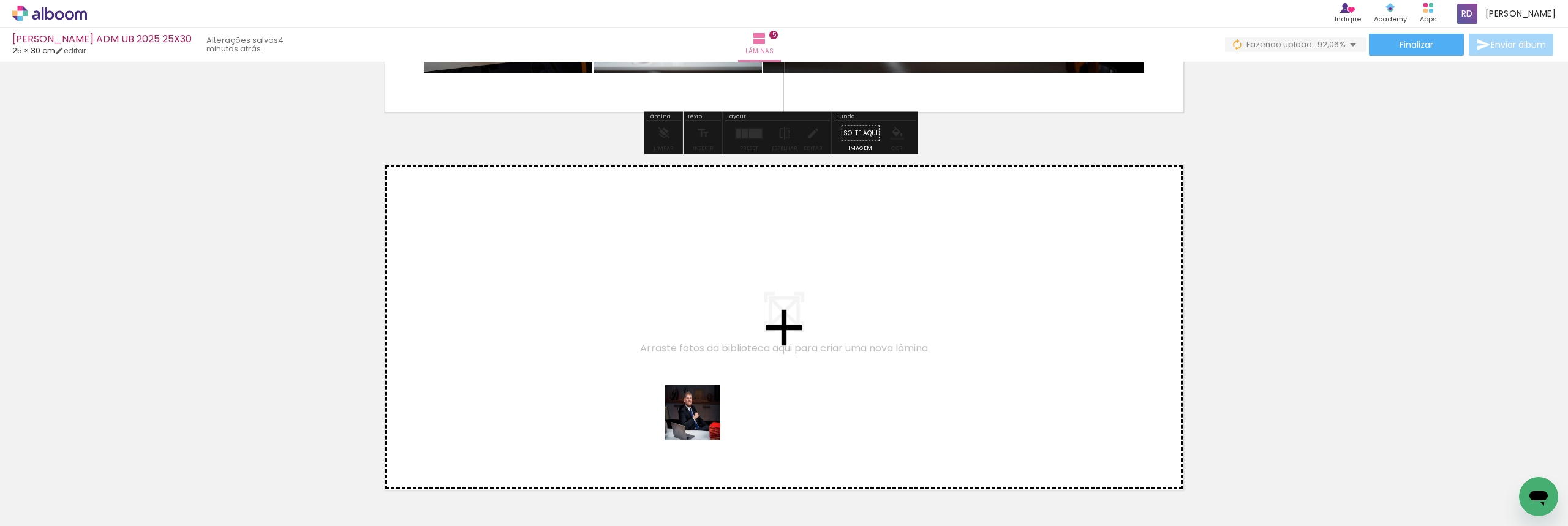
drag, startPoint x: 716, startPoint y: 458, endPoint x: 755, endPoint y: 466, distance: 39.8
click at [679, 337] on quentale-workspace at bounding box center [784, 263] width 1568 height 526
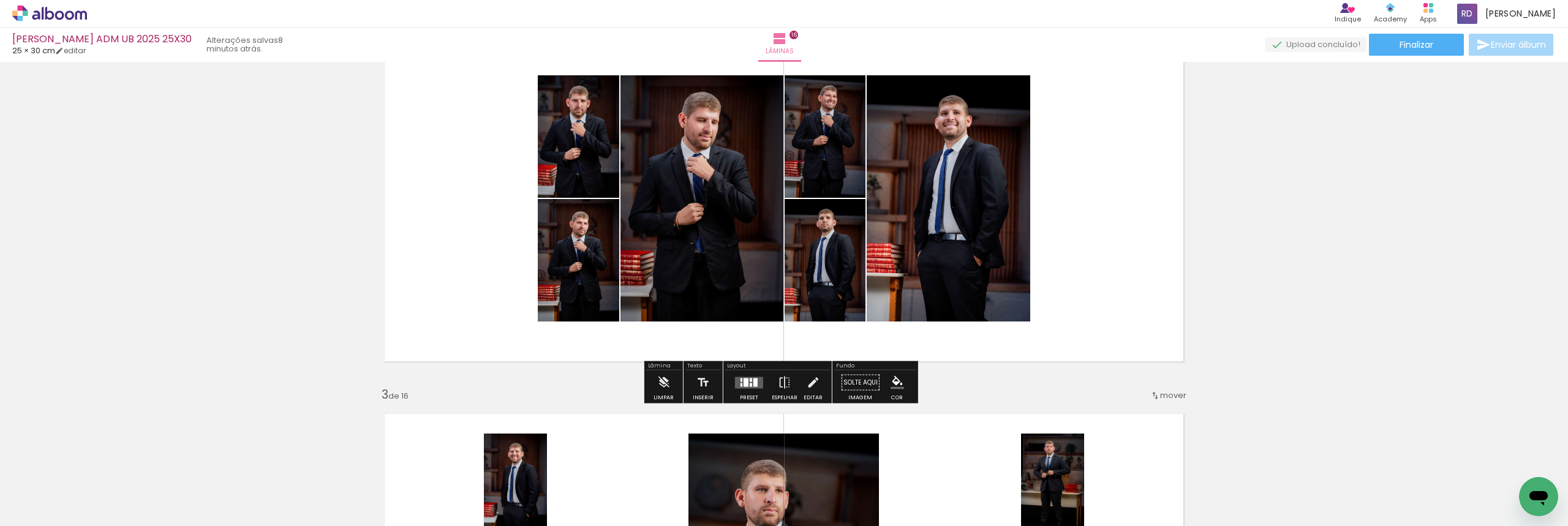
scroll to position [429, 0]
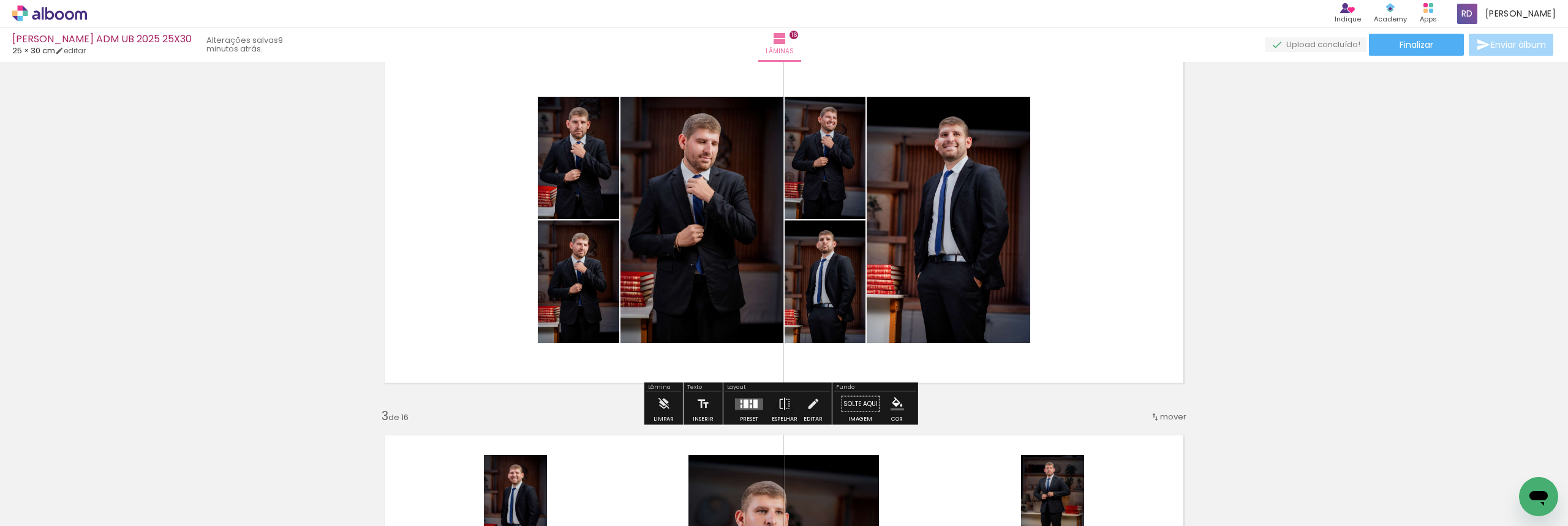
click at [745, 403] on div at bounding box center [745, 403] width 5 height 8
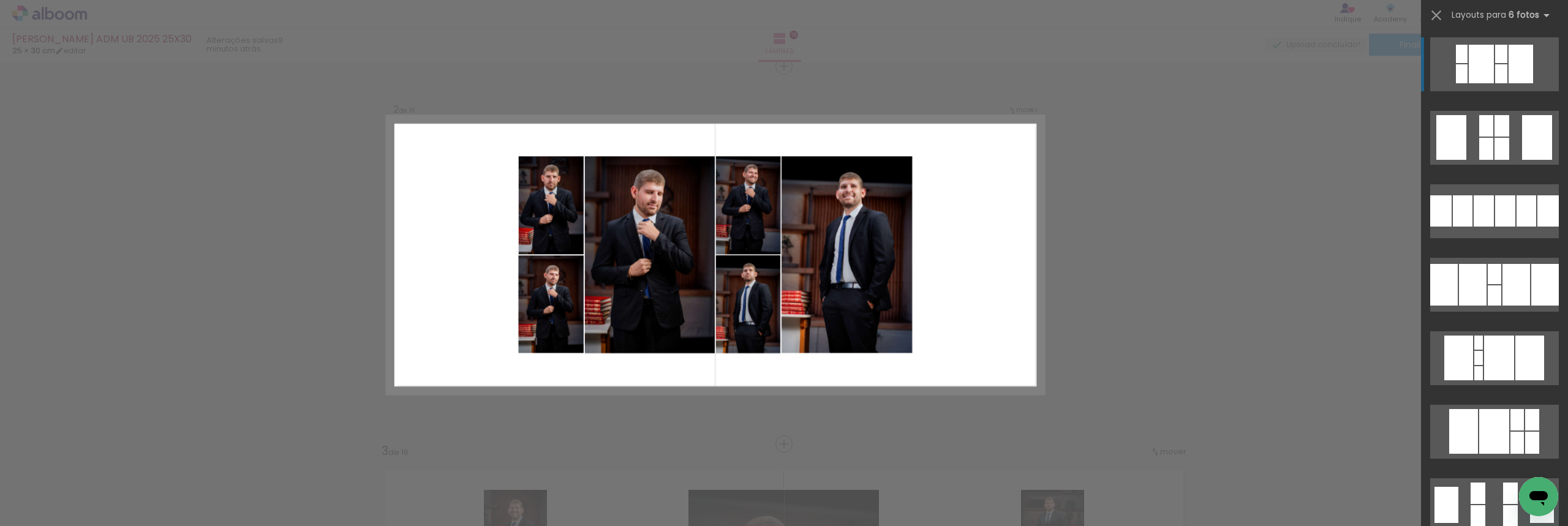
scroll to position [394, 0]
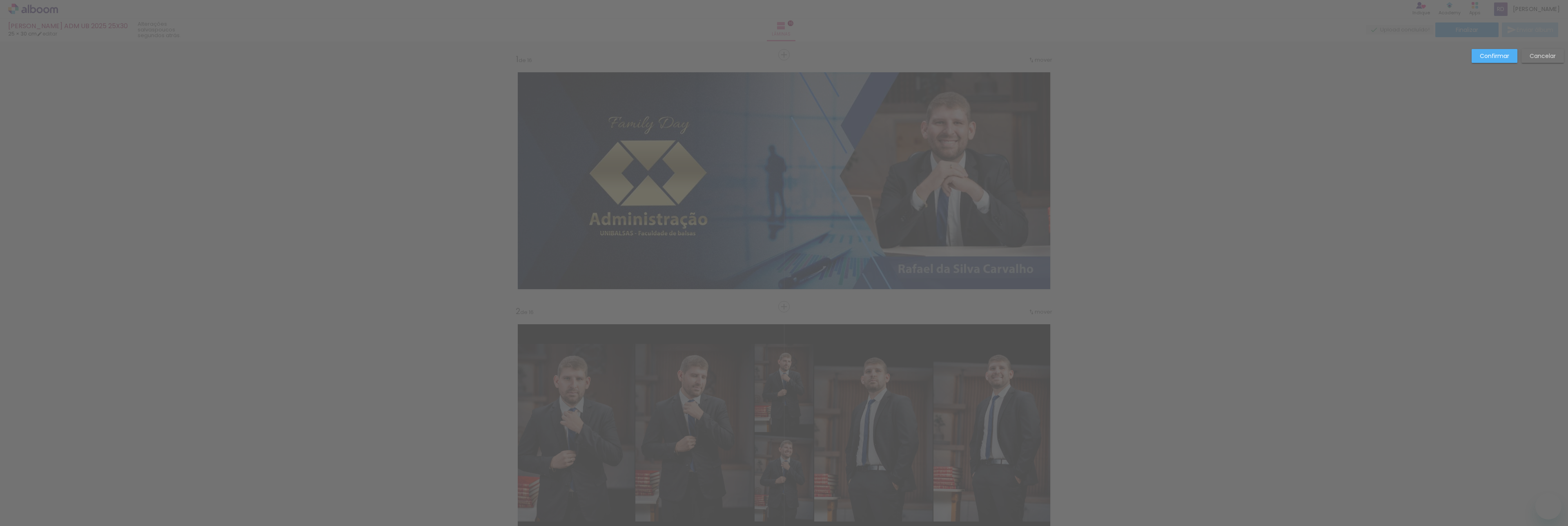
click at [0, 0] on slot "Confirmar" at bounding box center [0, 0] width 0 height 0
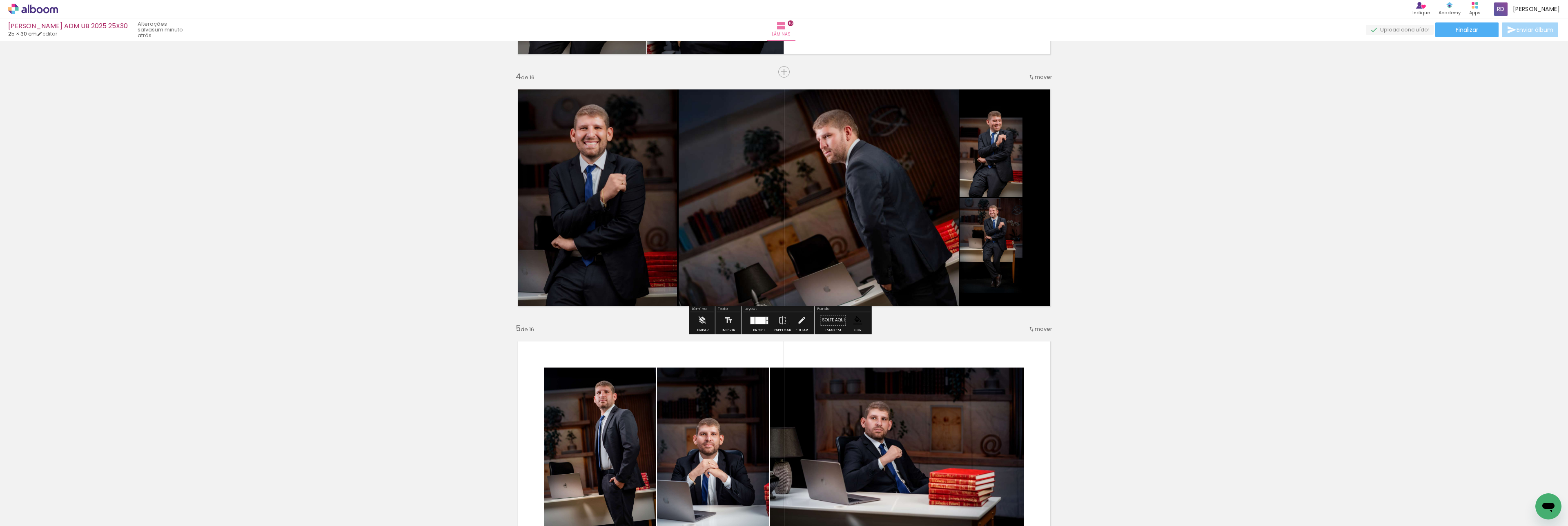
scroll to position [739, 0]
click at [987, 258] on quentale-photo at bounding box center [990, 245] width 63 height 95
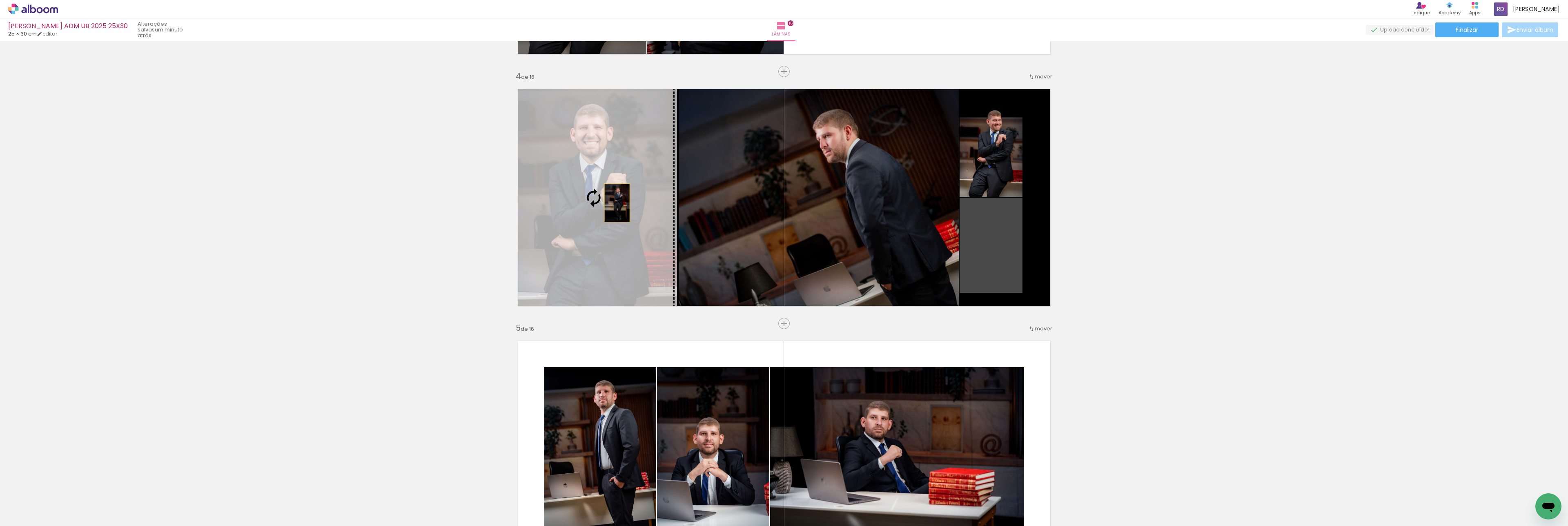
drag, startPoint x: 989, startPoint y: 240, endPoint x: 611, endPoint y: 202, distance: 379.9
click at [0, 0] on slot at bounding box center [0, 0] width 0 height 0
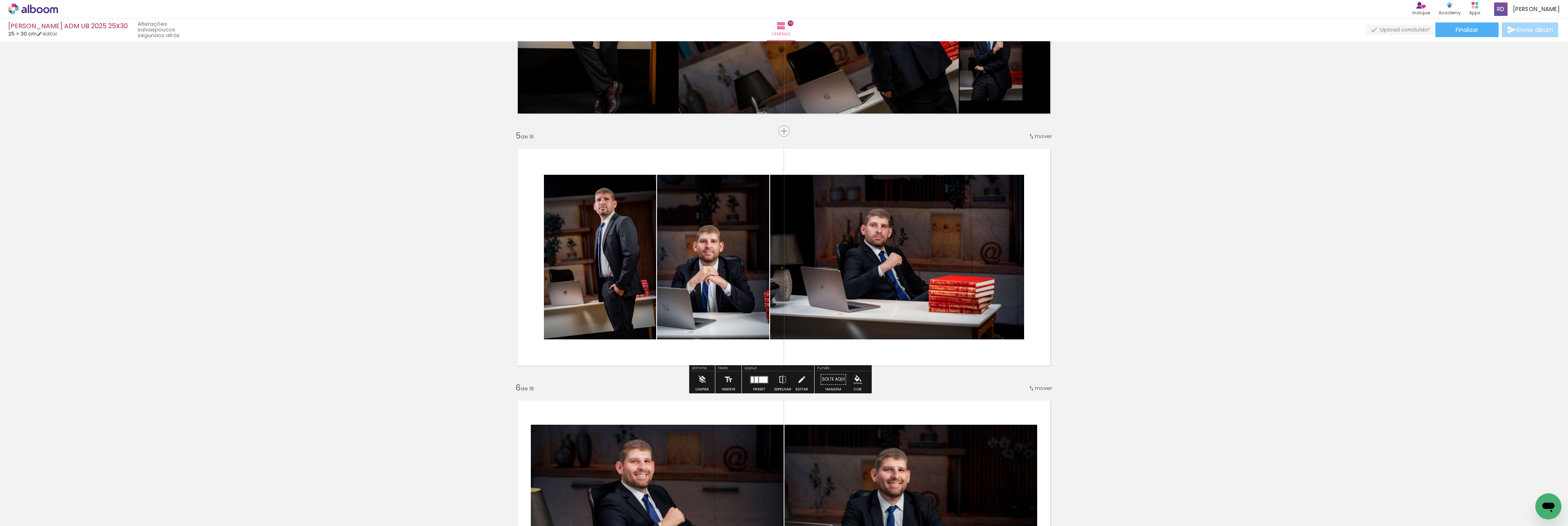
scroll to position [861, 0]
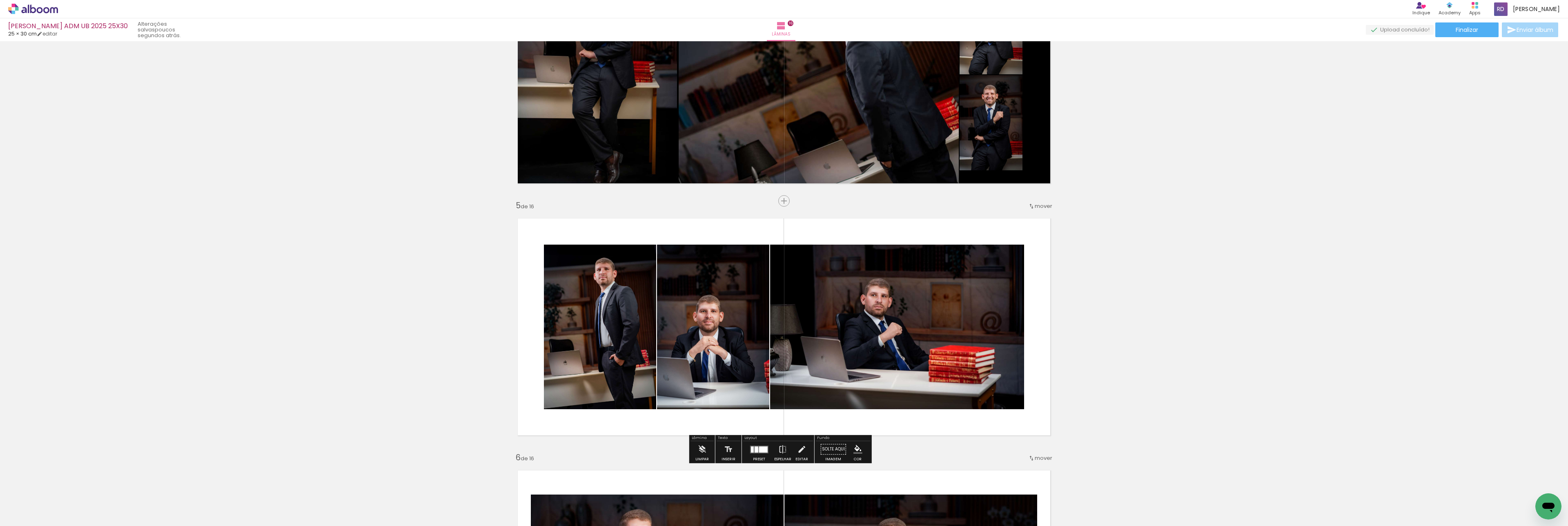
click at [758, 450] on div at bounding box center [763, 449] width 9 height 6
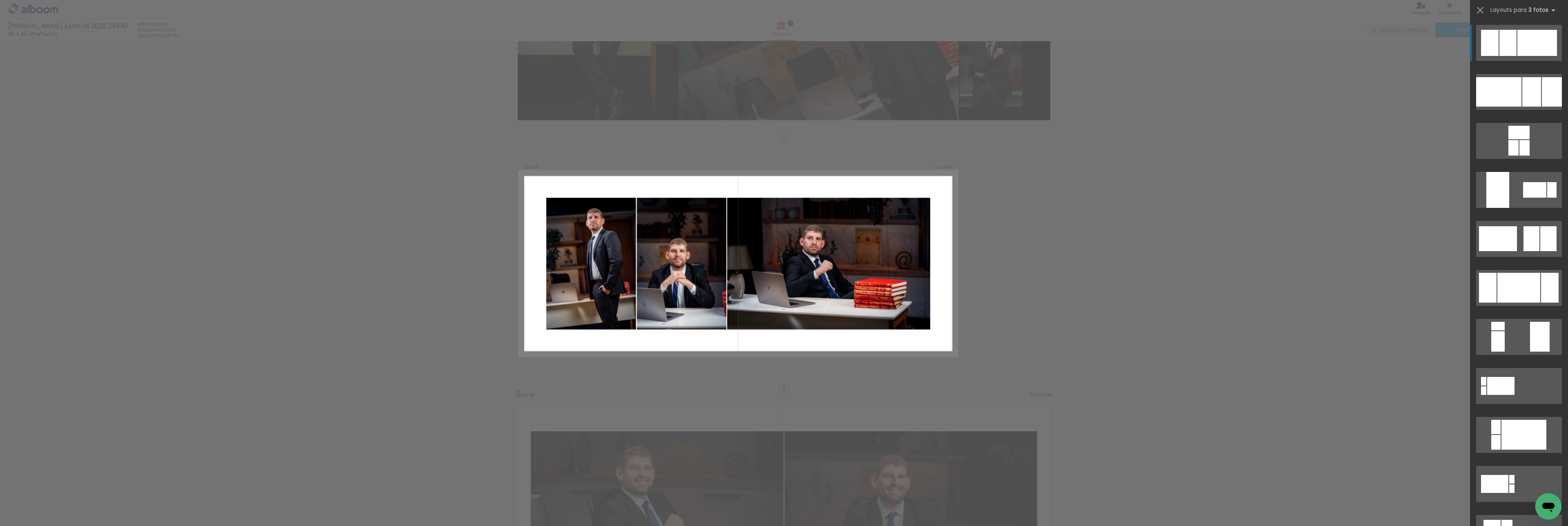
scroll to position [930, 0]
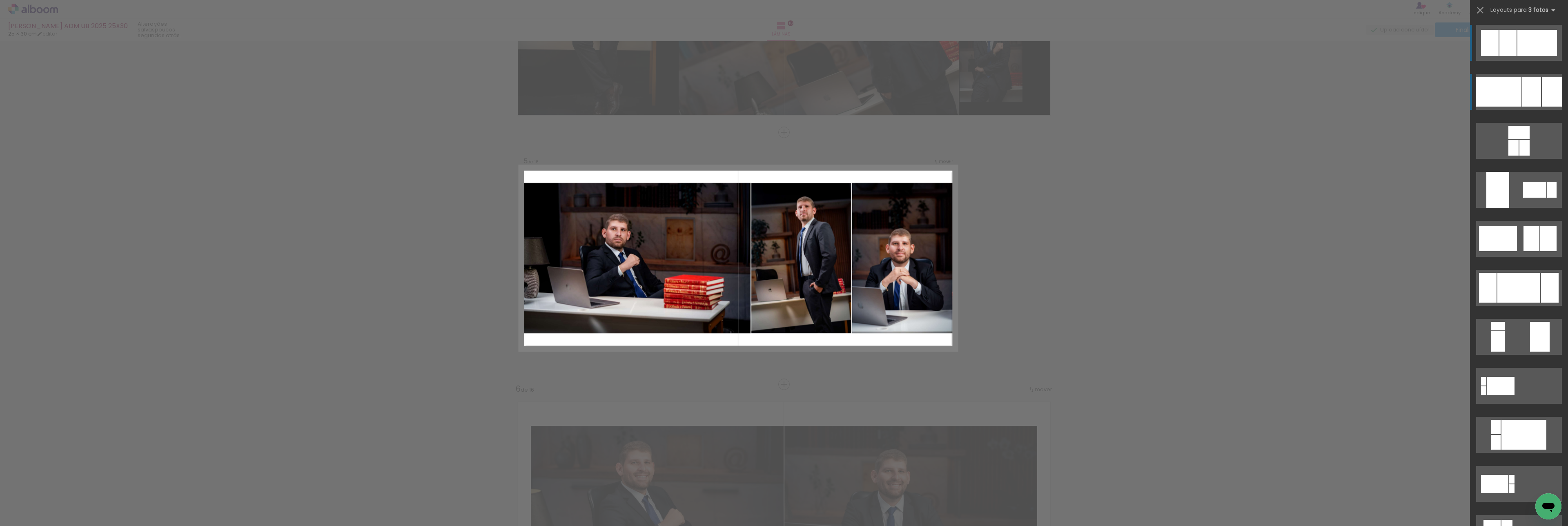
click at [1531, 85] on div at bounding box center [1531, 92] width 19 height 29
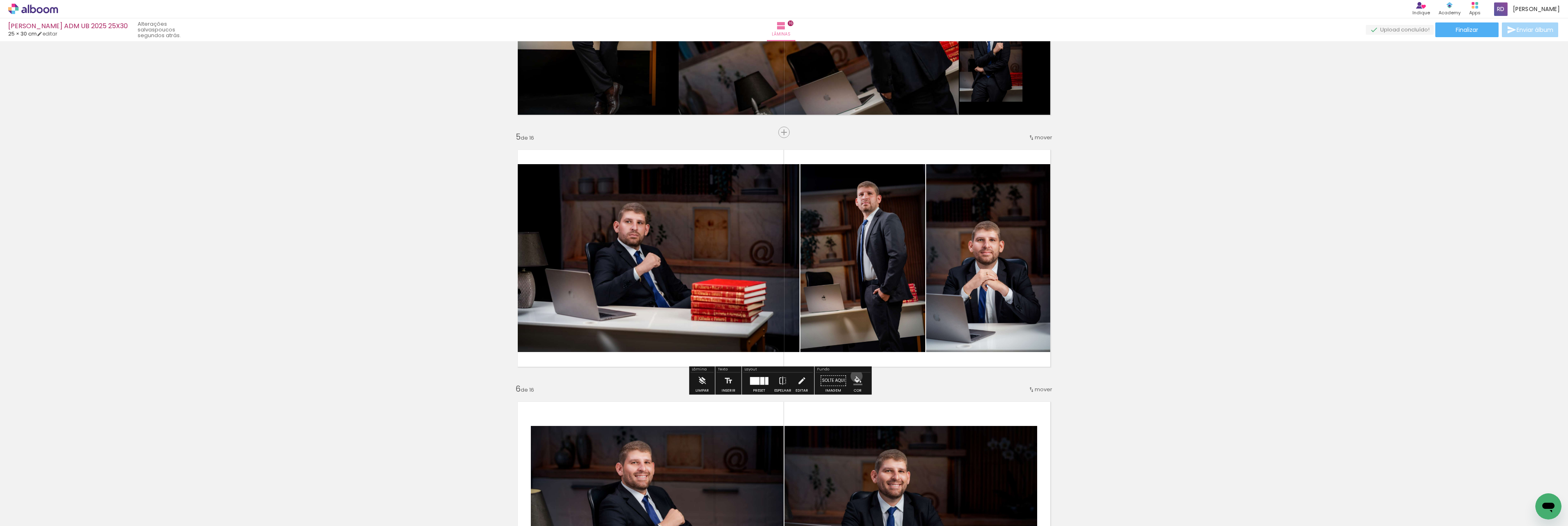
click at [854, 376] on iron-icon "color picker" at bounding box center [858, 380] width 9 height 9
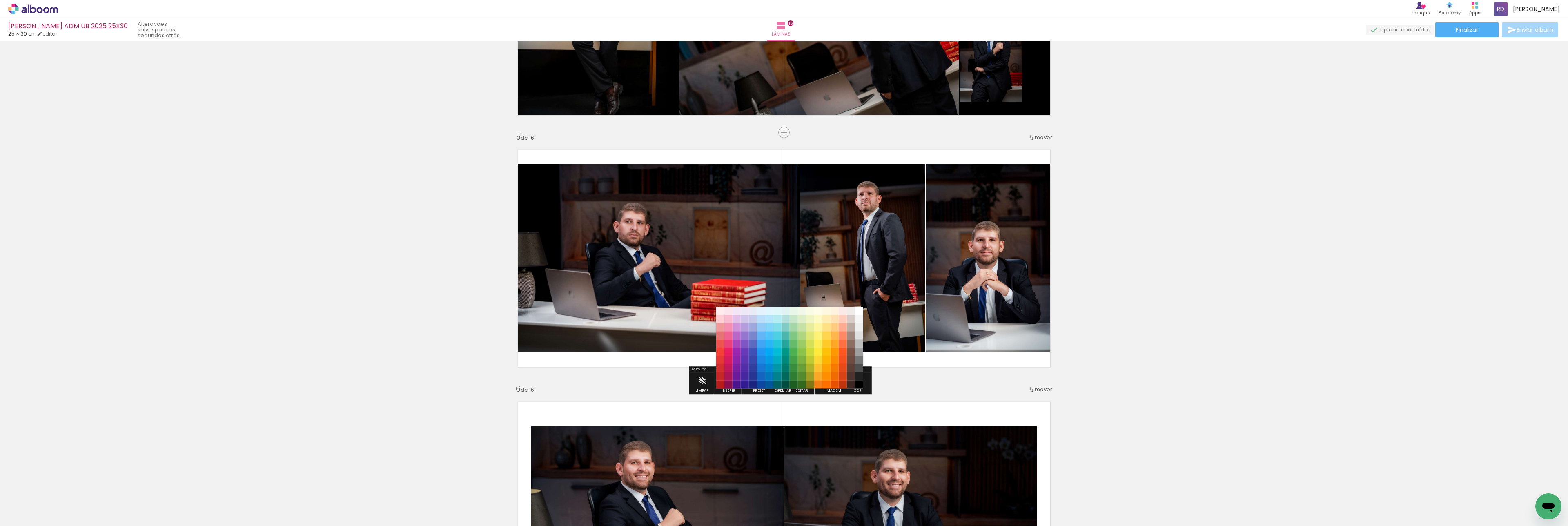
click at [984, 259] on quentale-photo at bounding box center [992, 258] width 131 height 188
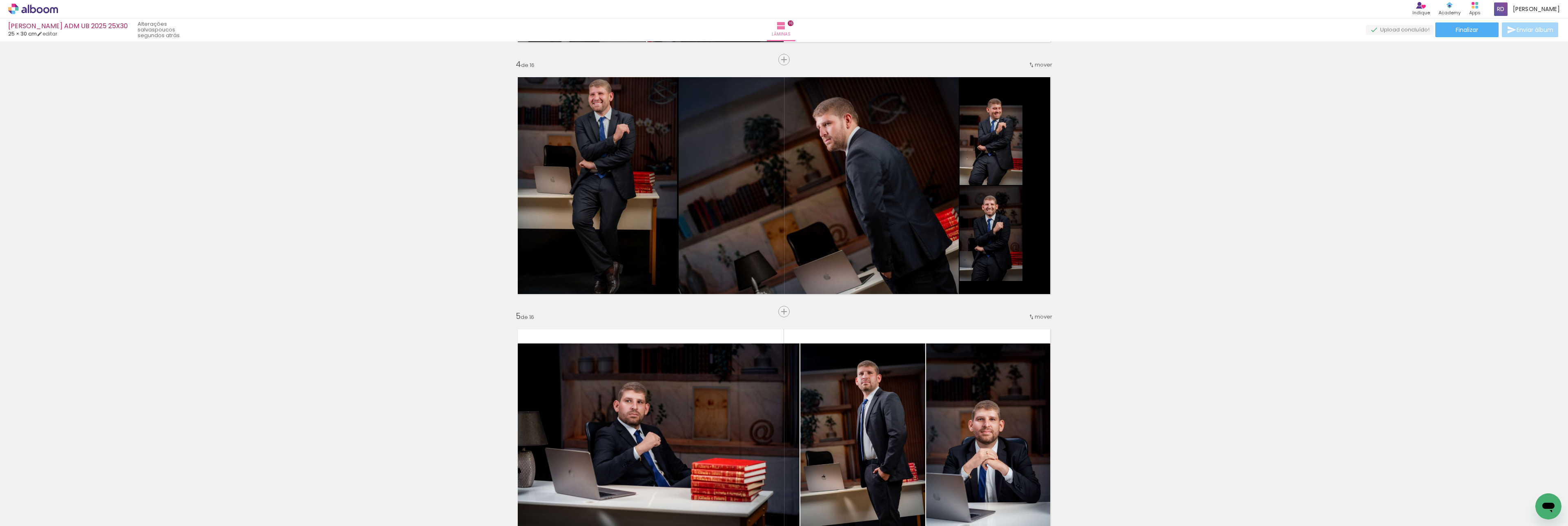
scroll to position [746, 0]
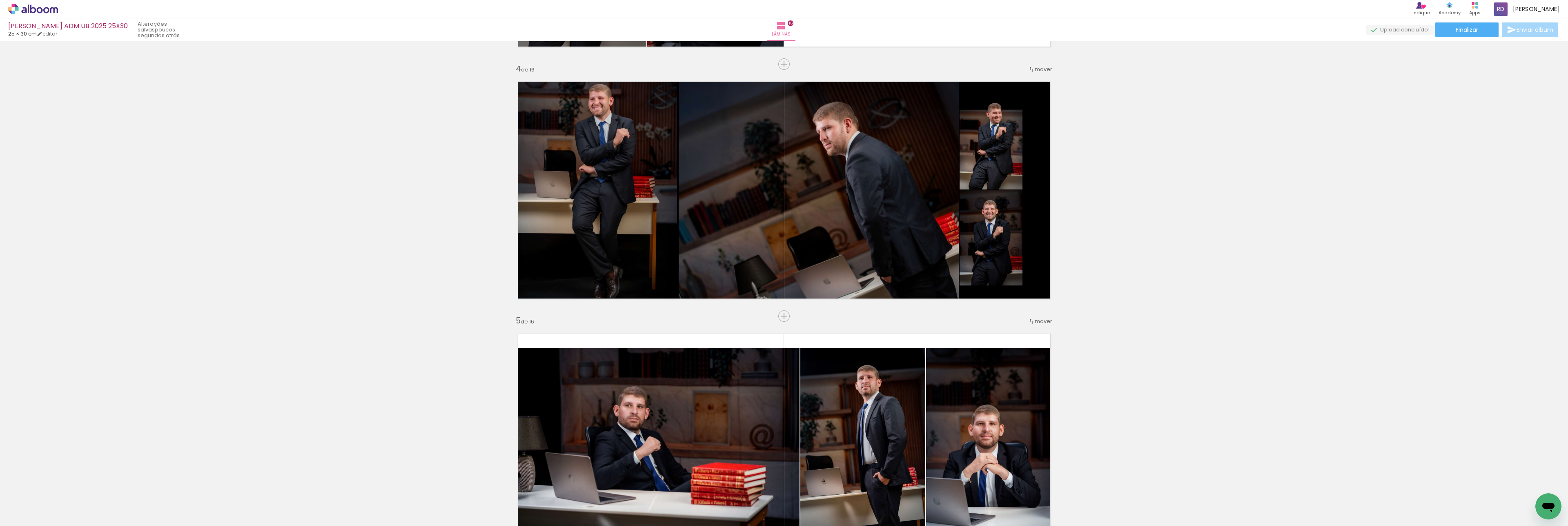
scroll to position [0, 1383]
